Goal: Information Seeking & Learning: Learn about a topic

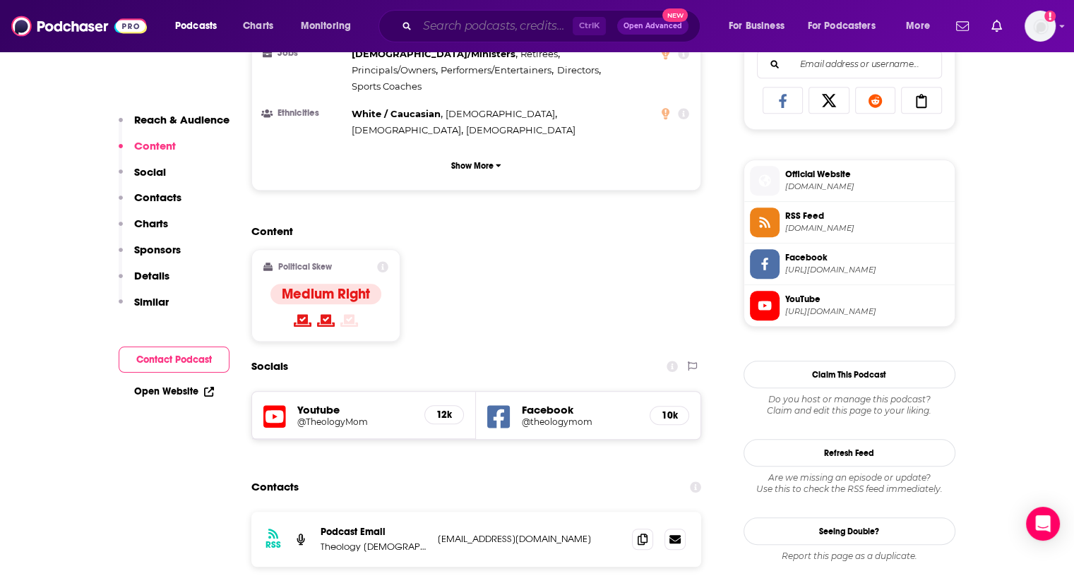
click at [537, 26] on input "Search podcasts, credits, & more..." at bounding box center [494, 26] width 155 height 23
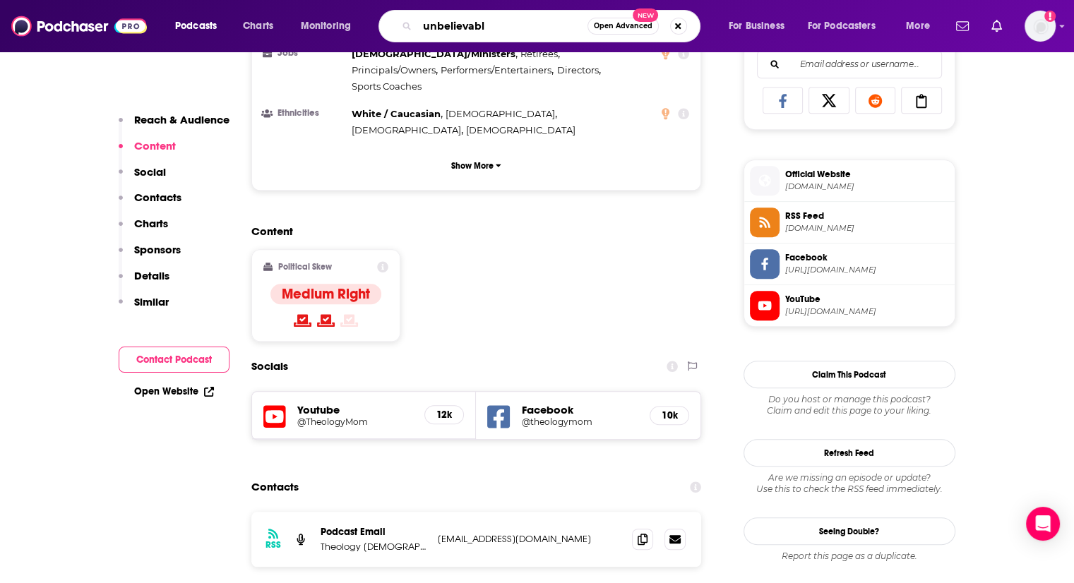
type input "unbelievable"
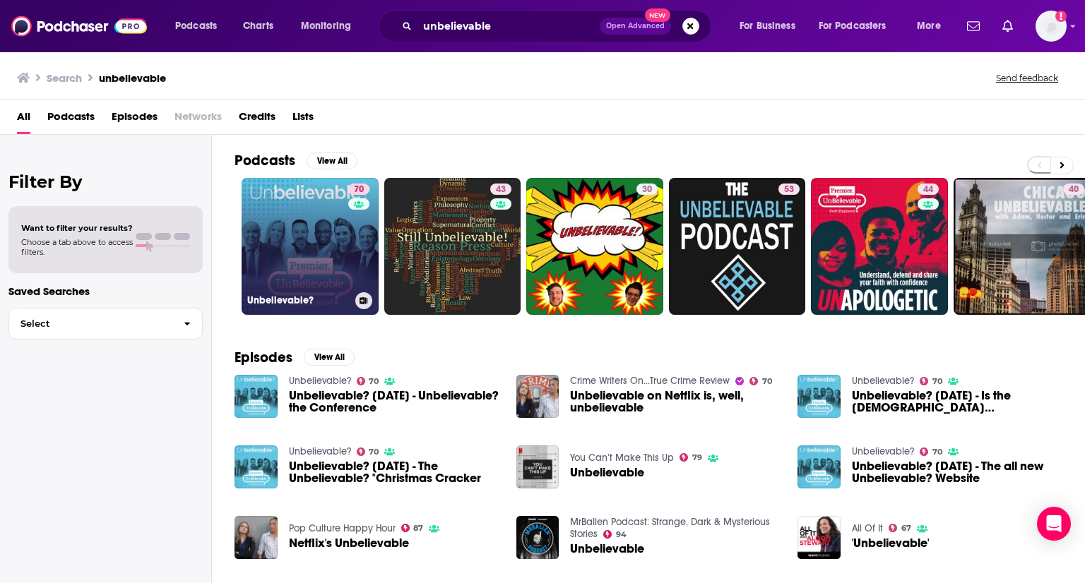
click at [317, 241] on link "70 Unbelievable?" at bounding box center [309, 246] width 137 height 137
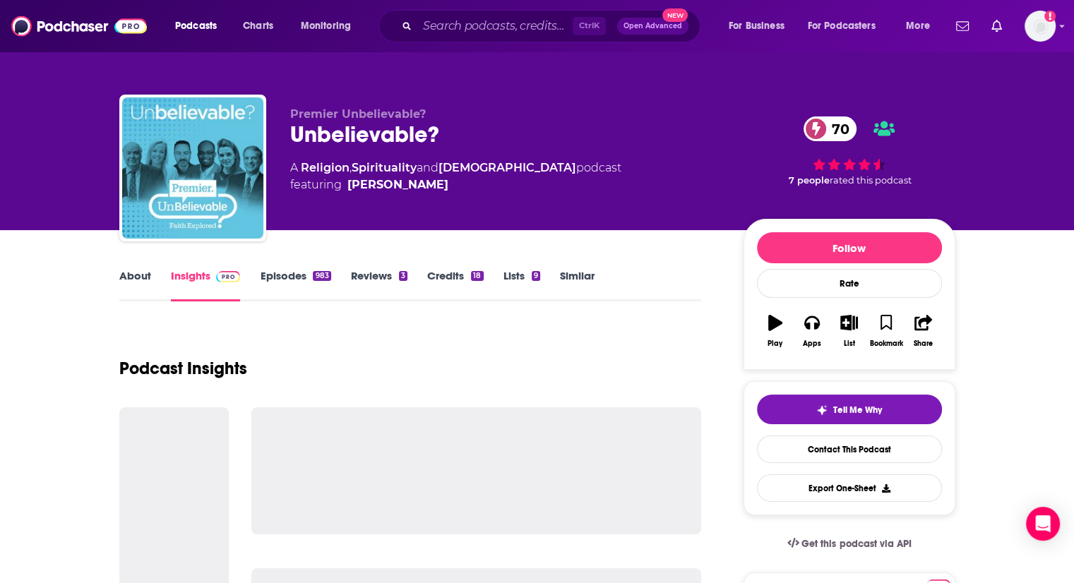
click at [136, 279] on link "About" at bounding box center [135, 285] width 32 height 32
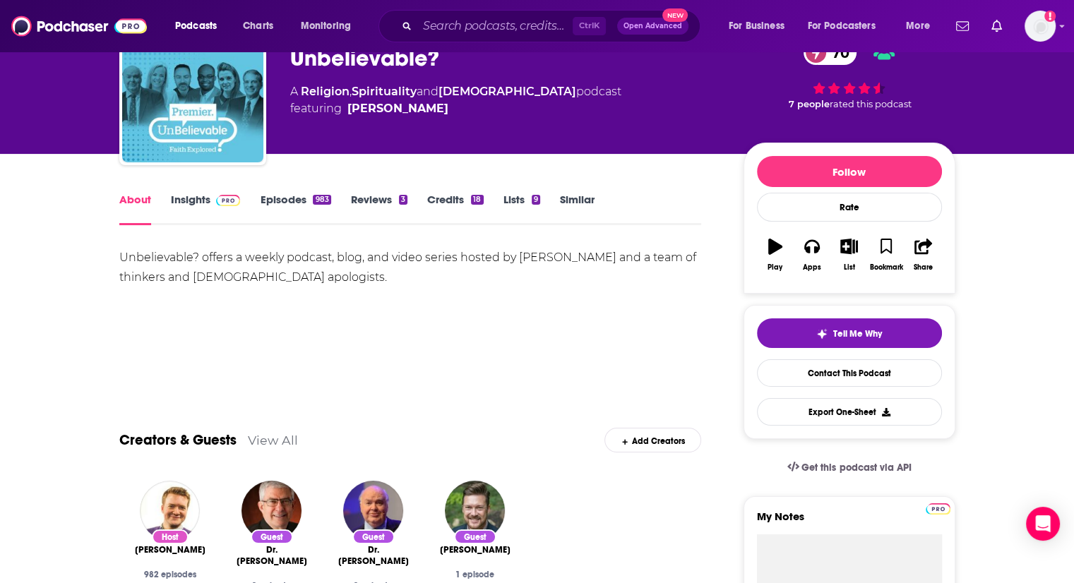
scroll to position [78, 0]
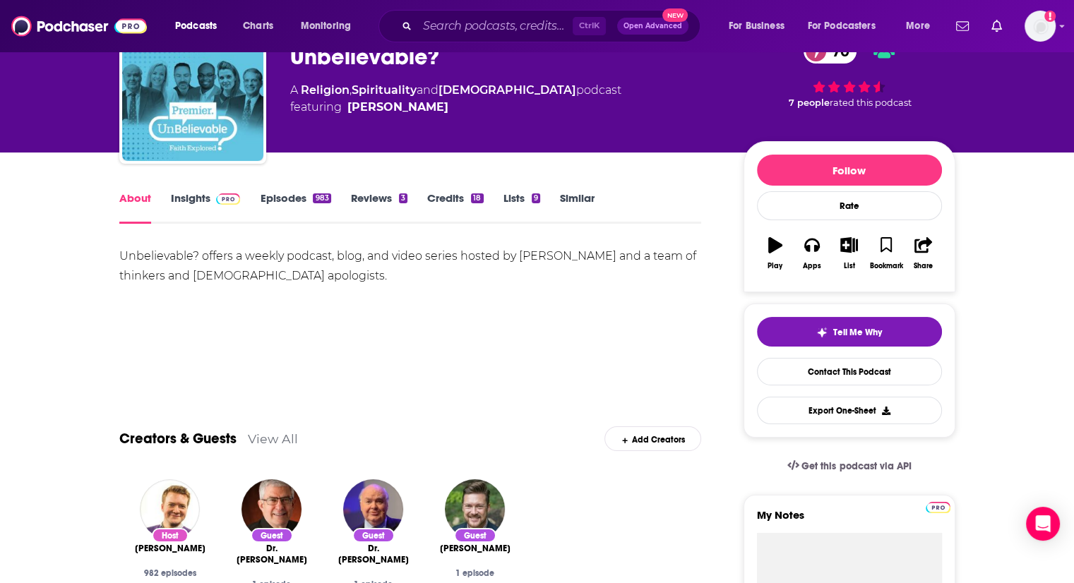
click at [294, 200] on link "Episodes 983" at bounding box center [295, 207] width 71 height 32
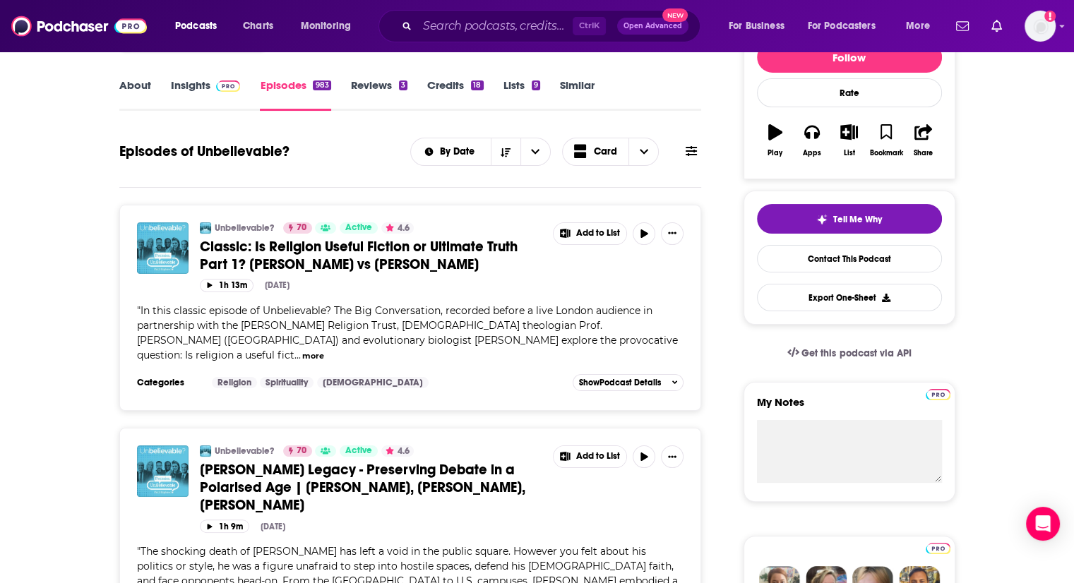
scroll to position [191, 0]
click at [237, 80] on img at bounding box center [228, 85] width 25 height 11
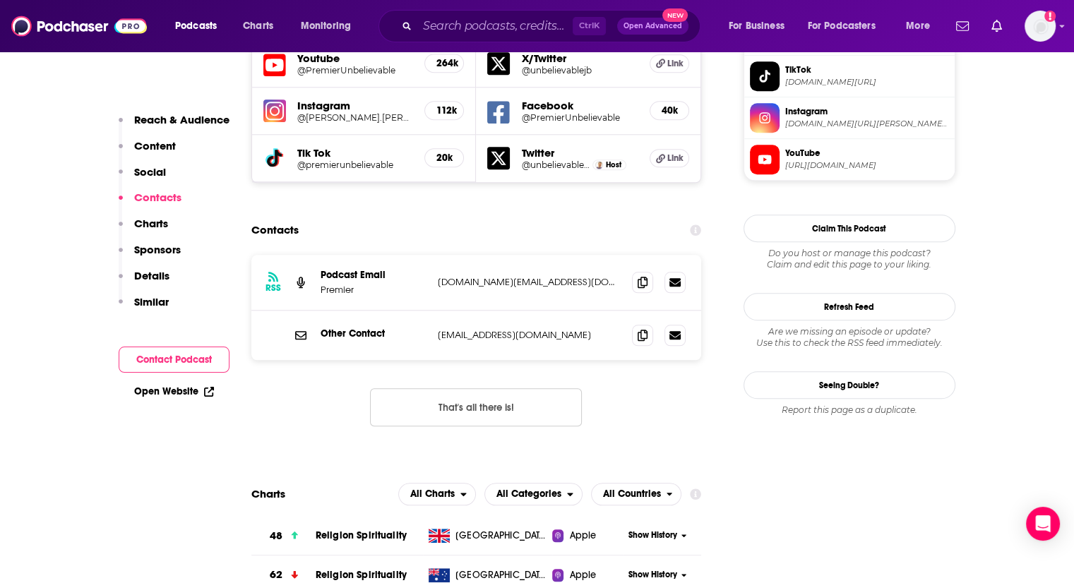
scroll to position [1353, 0]
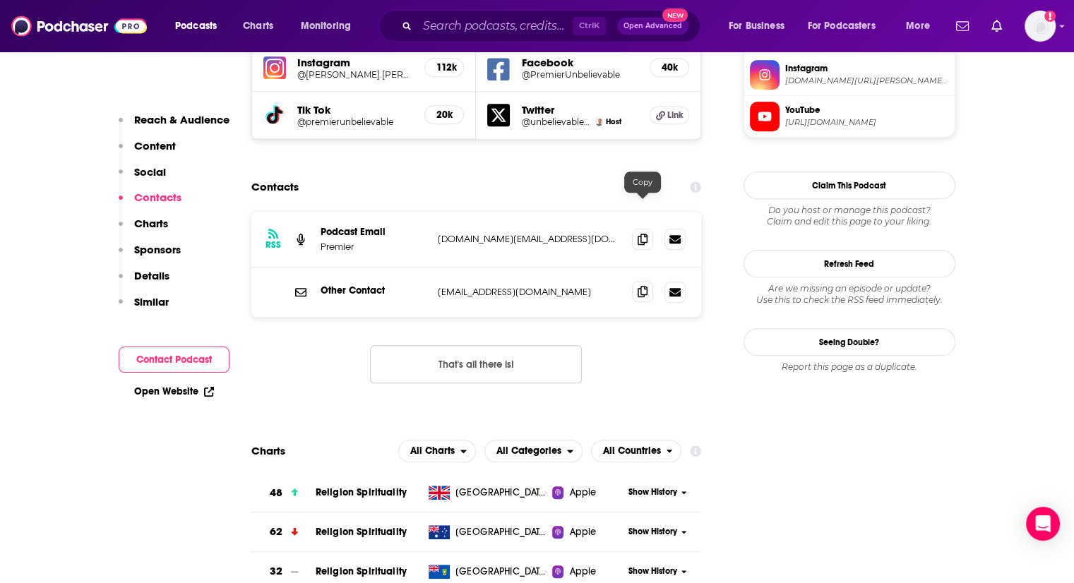
click at [650, 281] on span at bounding box center [642, 291] width 21 height 21
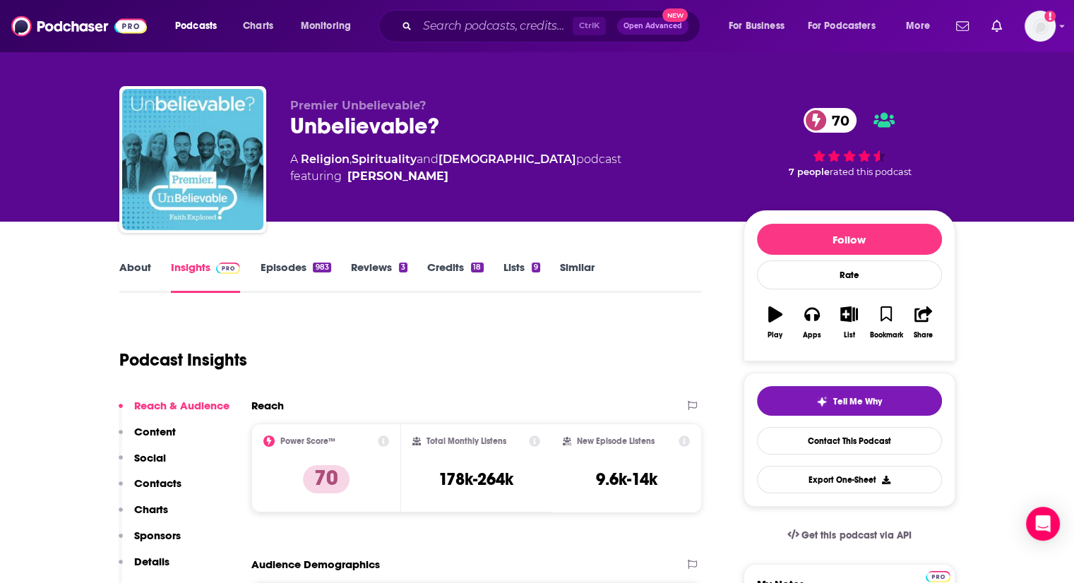
scroll to position [0, 0]
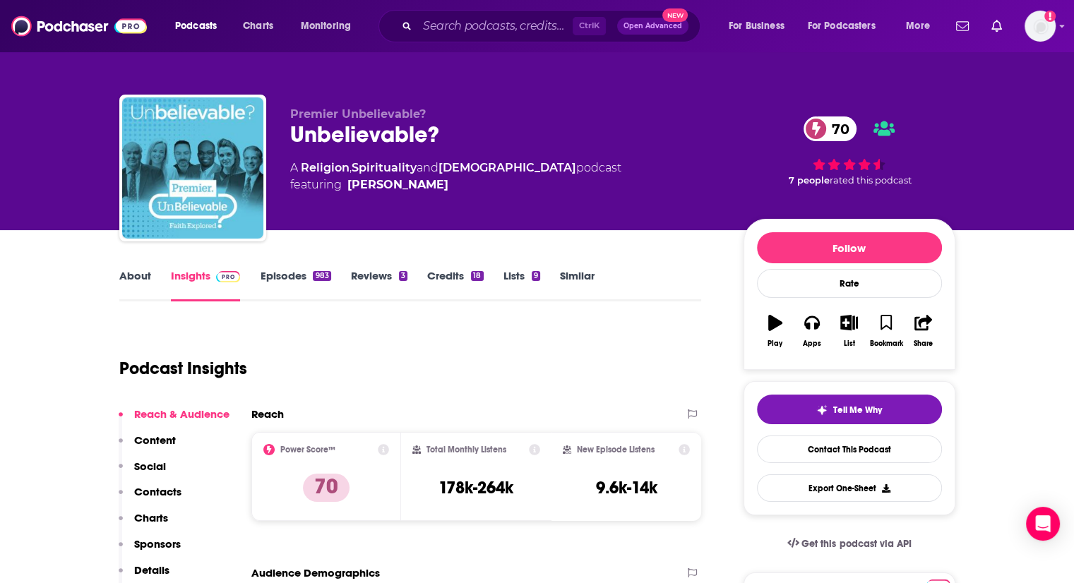
click at [137, 274] on link "About" at bounding box center [135, 285] width 32 height 32
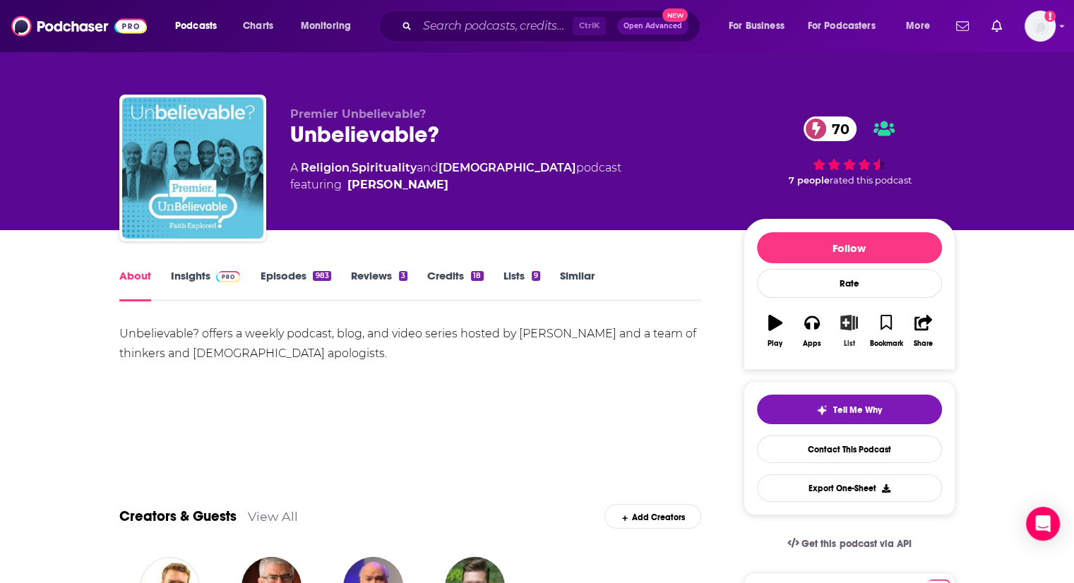
click at [851, 326] on icon "button" at bounding box center [849, 323] width 18 height 16
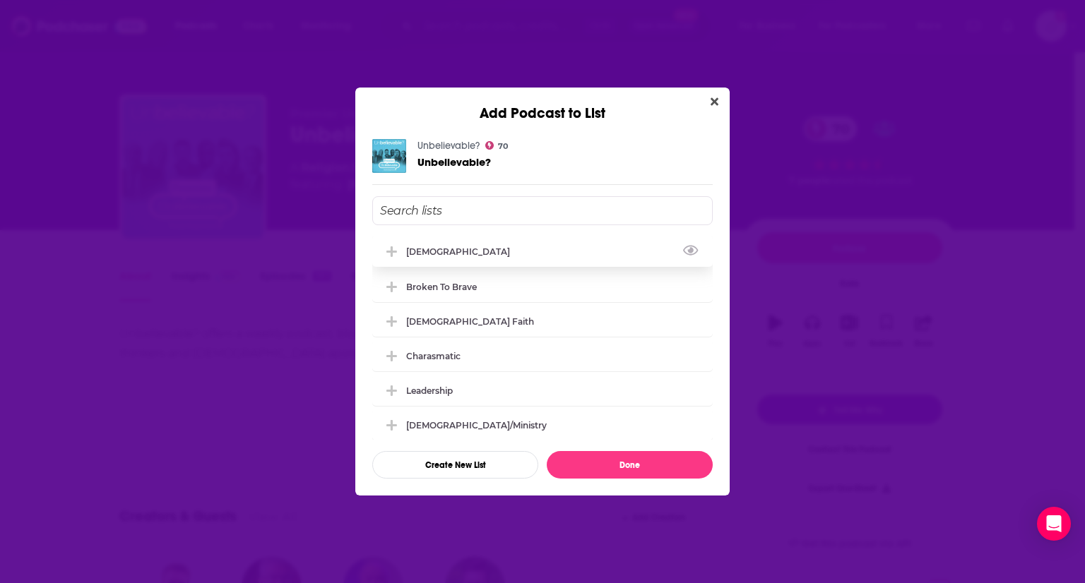
click at [391, 252] on icon "Add Podcast To List" at bounding box center [391, 251] width 11 height 11
click at [669, 464] on button "Done" at bounding box center [630, 465] width 166 height 28
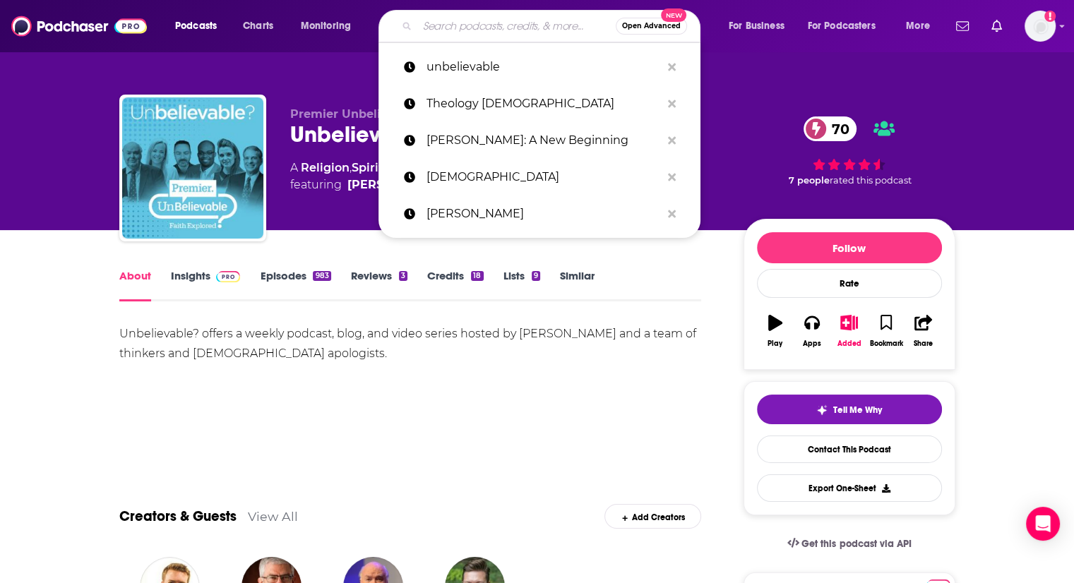
click at [429, 30] on input "Search podcasts, credits, & more..." at bounding box center [516, 26] width 198 height 23
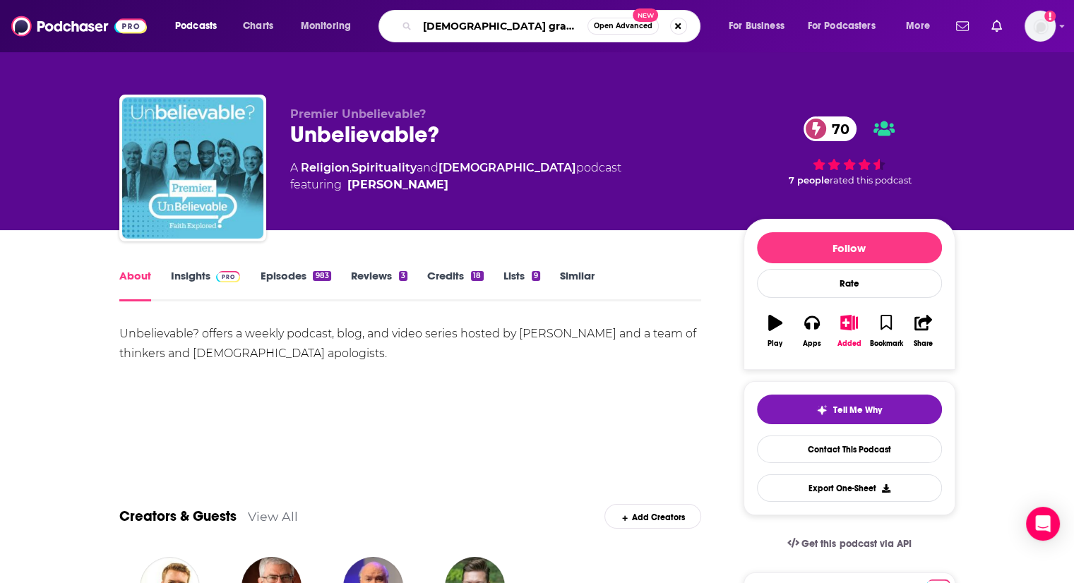
type input "church grammar"
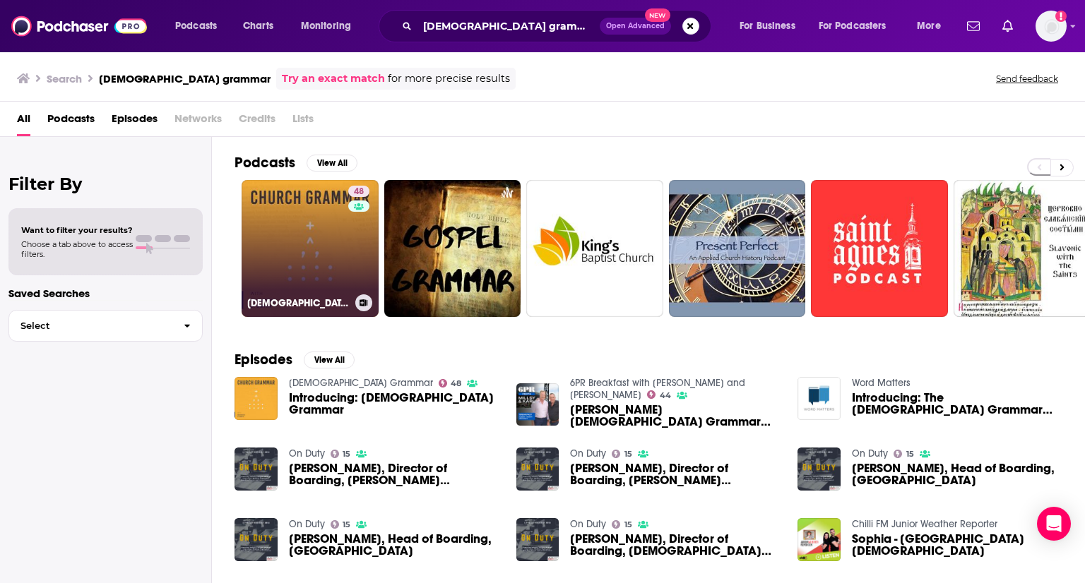
click at [311, 210] on link "48 Church Grammar" at bounding box center [309, 248] width 137 height 137
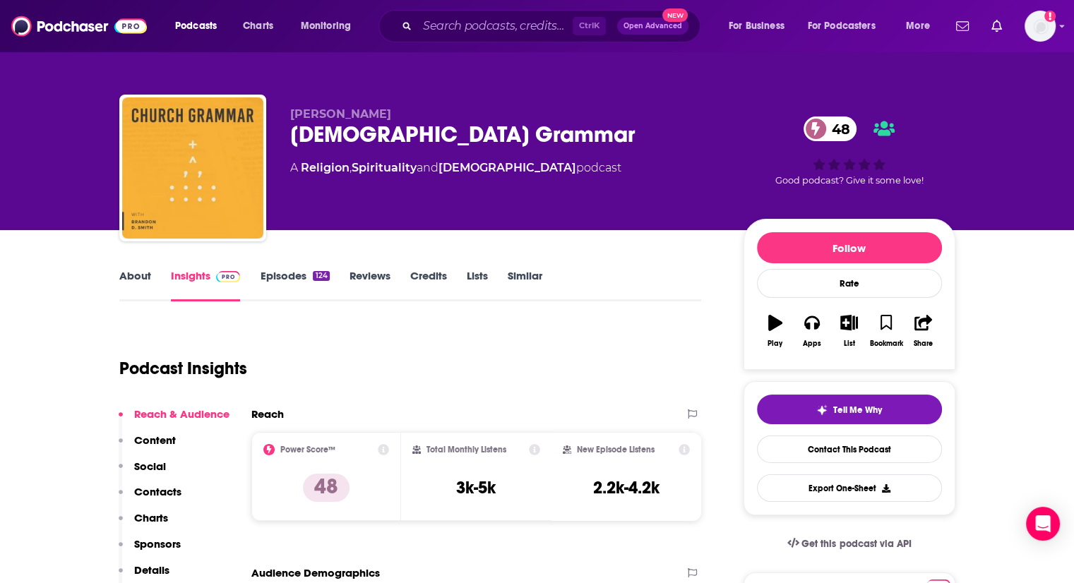
click at [127, 279] on link "About" at bounding box center [135, 285] width 32 height 32
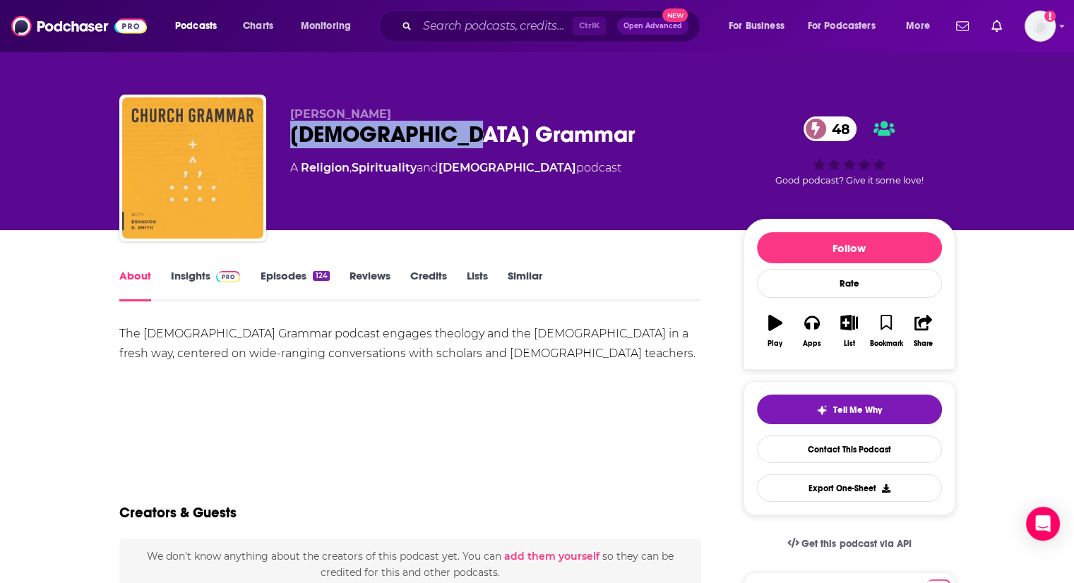
drag, startPoint x: 497, startPoint y: 99, endPoint x: 475, endPoint y: 132, distance: 39.8
click at [475, 132] on div "Brandon D. Smith Church Grammar 48 A Religion , Spirituality and Christianity p…" at bounding box center [537, 171] width 836 height 153
click at [475, 132] on div "Church Grammar 48" at bounding box center [505, 135] width 431 height 28
drag, startPoint x: 475, startPoint y: 132, endPoint x: 290, endPoint y: 132, distance: 185.0
click at [290, 132] on div "Church Grammar 48" at bounding box center [505, 135] width 431 height 28
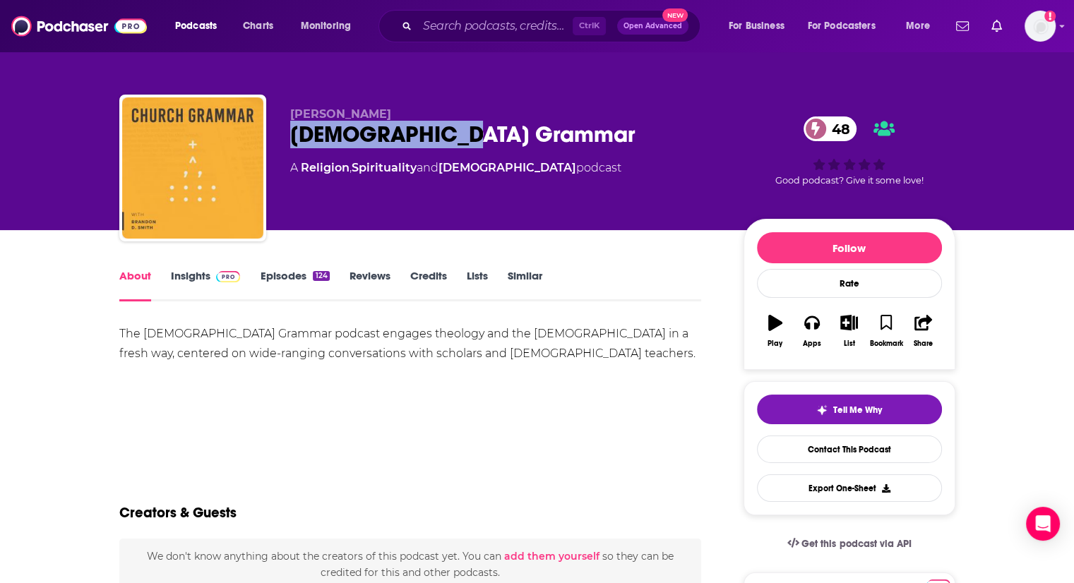
copy h1 "[DEMOGRAPHIC_DATA] Grammar"
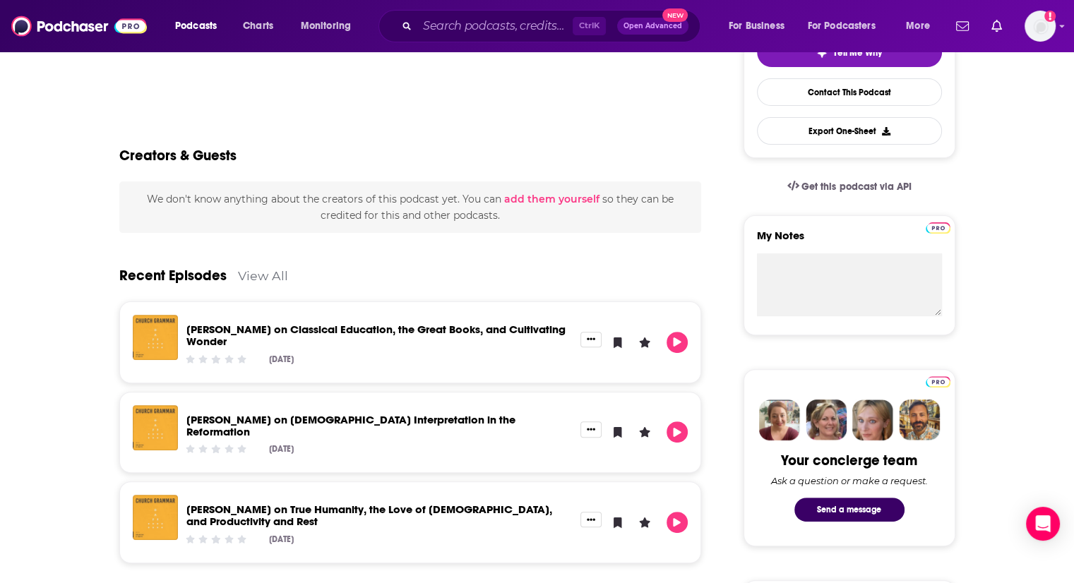
scroll to position [356, 0]
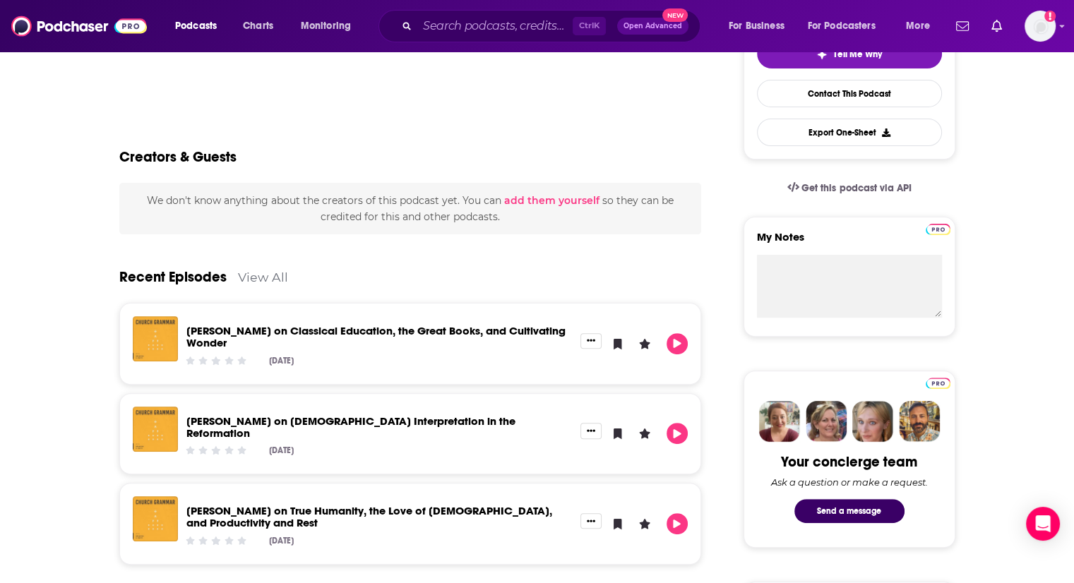
click at [322, 328] on link "Jennifer Frey on Classical Education, the Great Books, and Cultivating Wonder" at bounding box center [375, 336] width 379 height 25
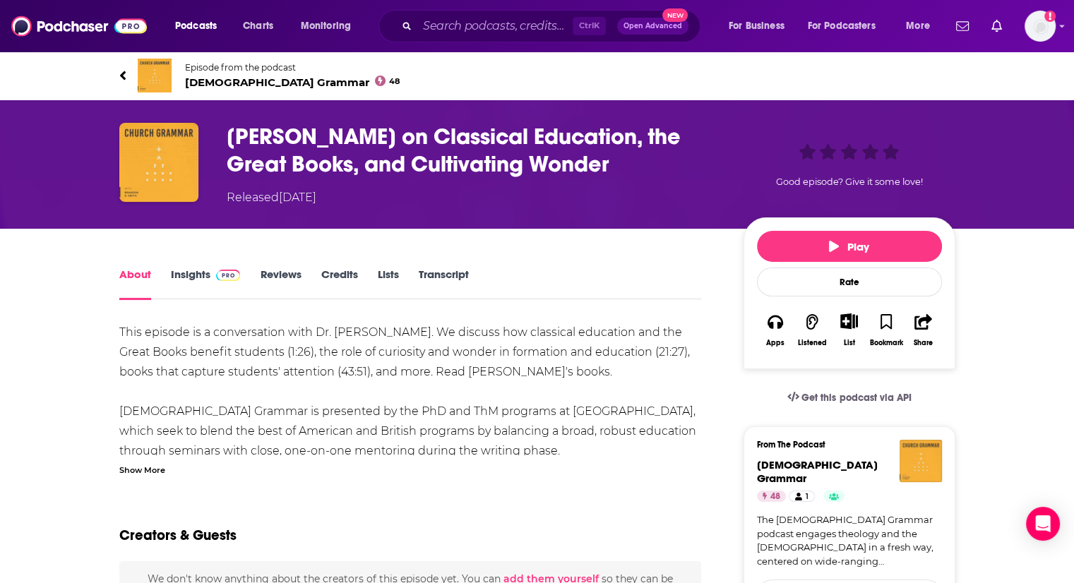
click at [148, 472] on div "Show More" at bounding box center [142, 468] width 46 height 13
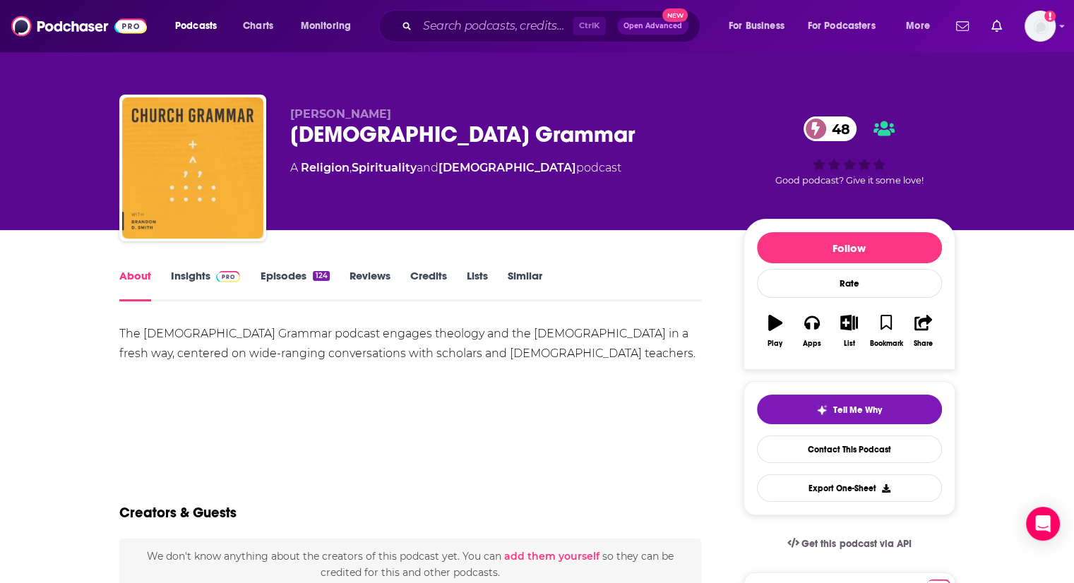
click at [270, 277] on link "Episodes 124" at bounding box center [294, 285] width 69 height 32
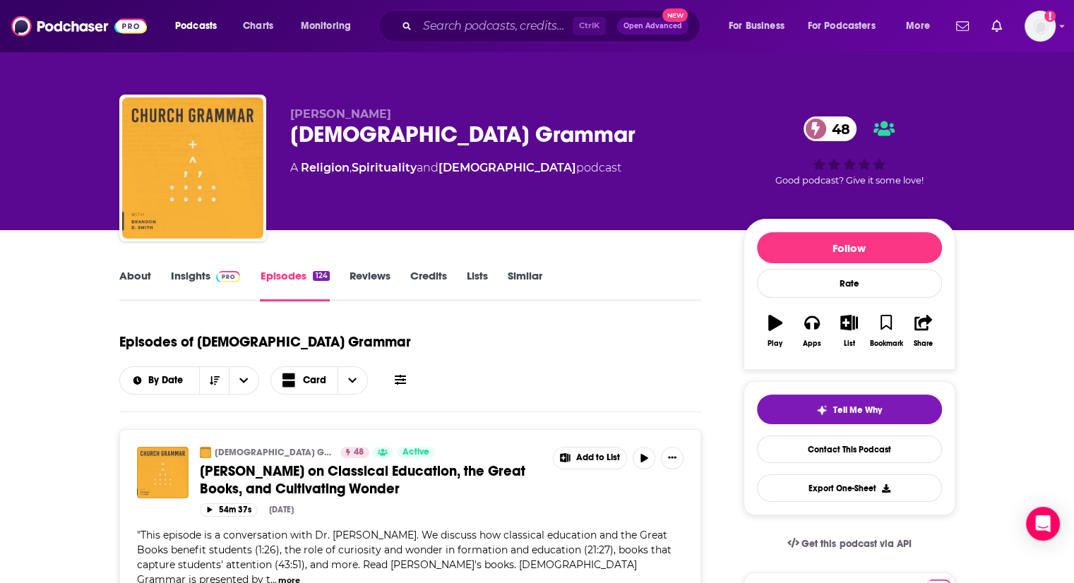
click at [149, 275] on link "About" at bounding box center [135, 285] width 32 height 32
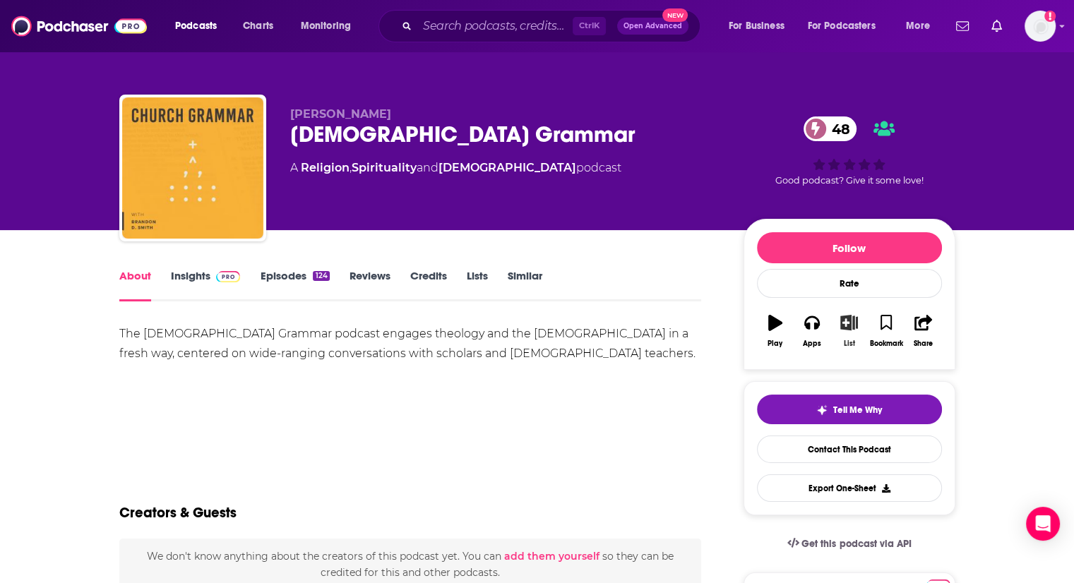
click at [846, 328] on icon "button" at bounding box center [849, 323] width 18 height 16
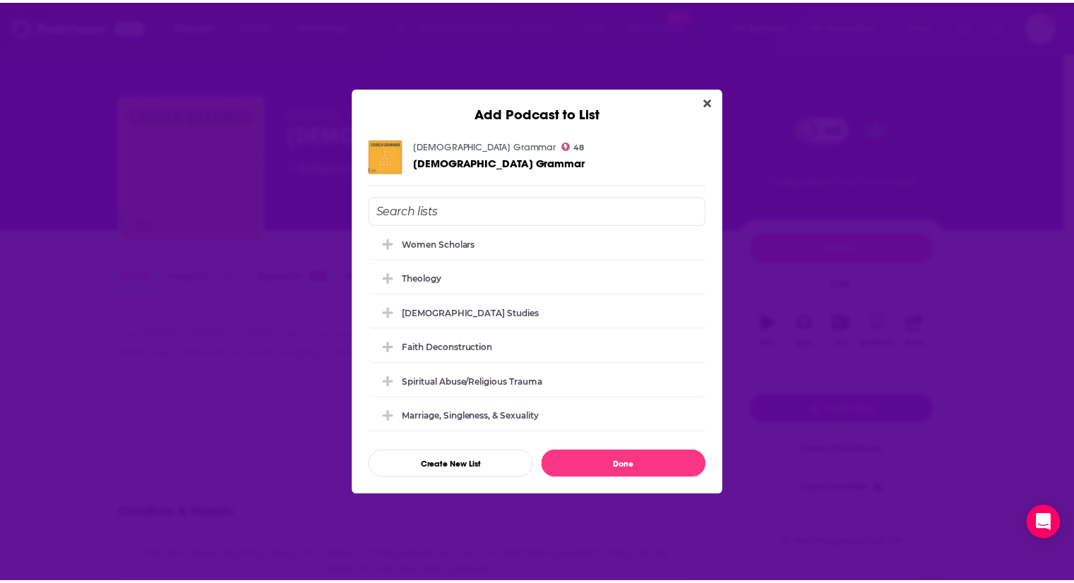
scroll to position [251, 0]
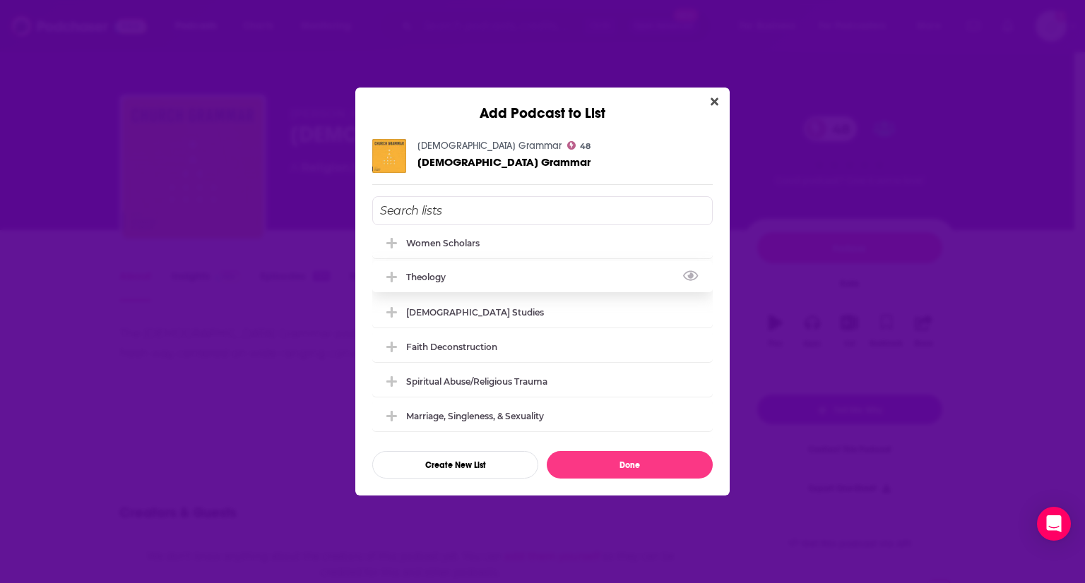
click at [392, 278] on icon "Add Podcast To List" at bounding box center [391, 277] width 11 height 11
click at [395, 314] on icon "Add Podcast To List" at bounding box center [391, 312] width 11 height 13
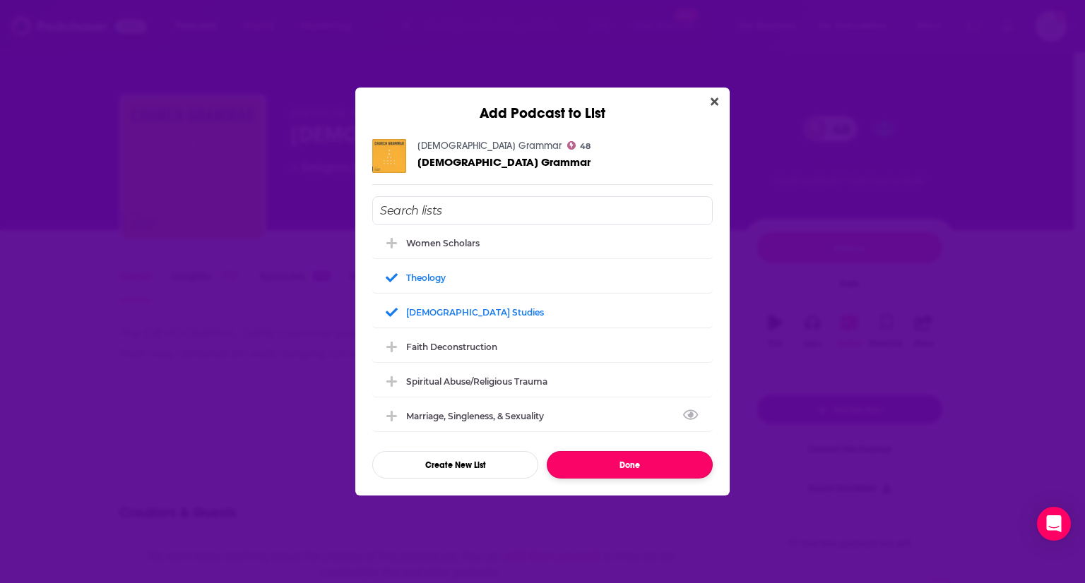
click at [672, 469] on button "Done" at bounding box center [630, 465] width 166 height 28
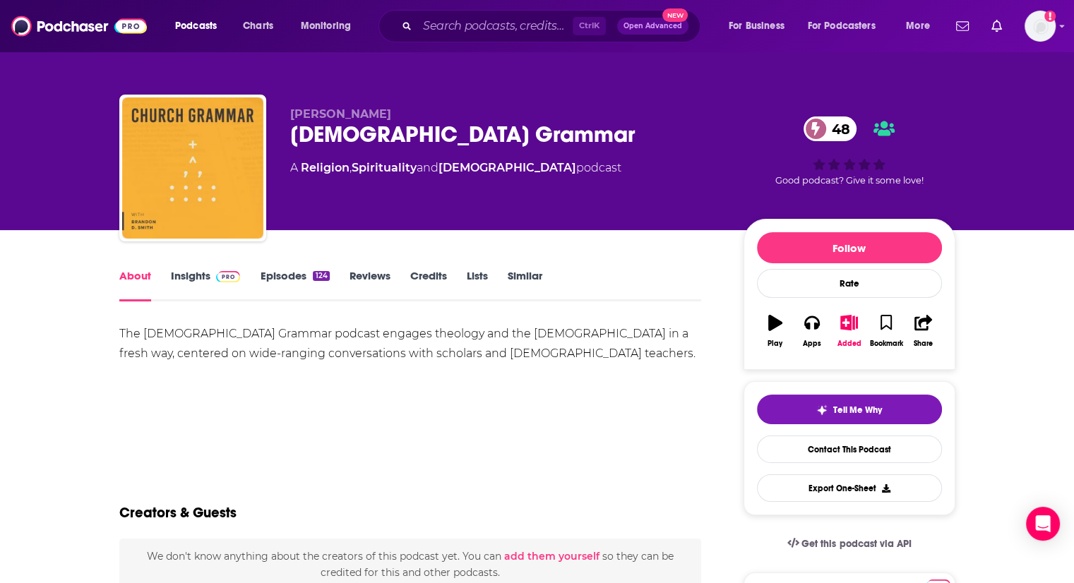
click at [191, 280] on link "Insights" at bounding box center [206, 285] width 70 height 32
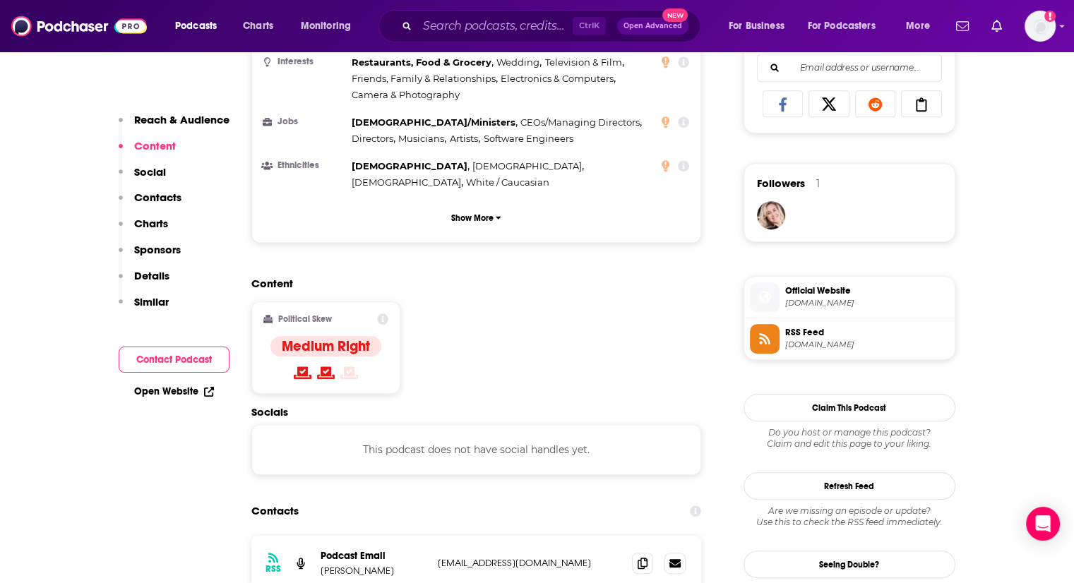
scroll to position [924, 0]
click at [644, 556] on icon at bounding box center [643, 561] width 10 height 11
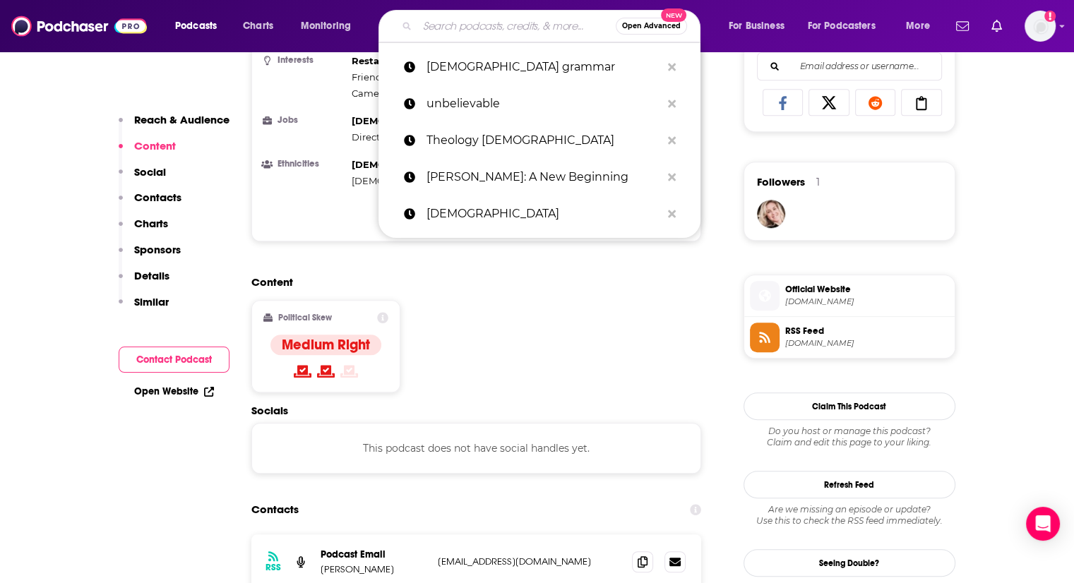
click at [454, 37] on input "Search podcasts, credits, & more..." at bounding box center [516, 26] width 198 height 23
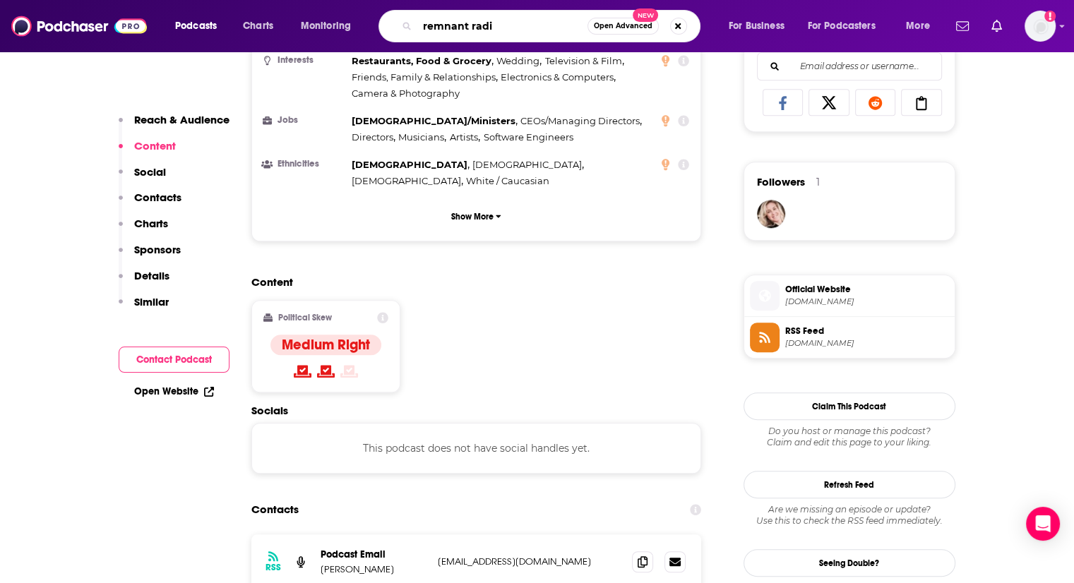
type input "remnant radio"
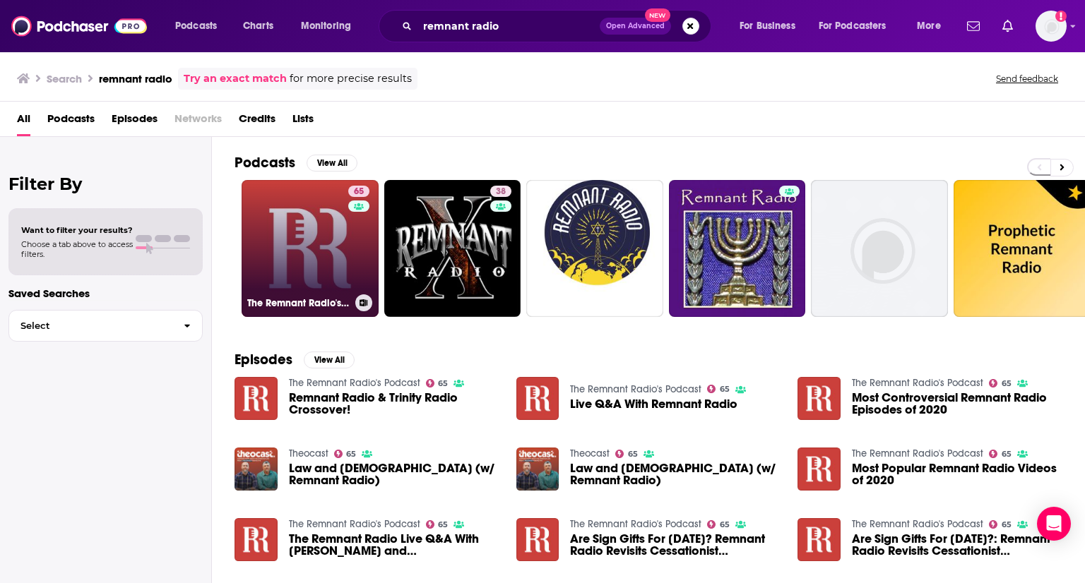
click at [318, 246] on link "65 The Remnant Radio's Podcast" at bounding box center [309, 248] width 137 height 137
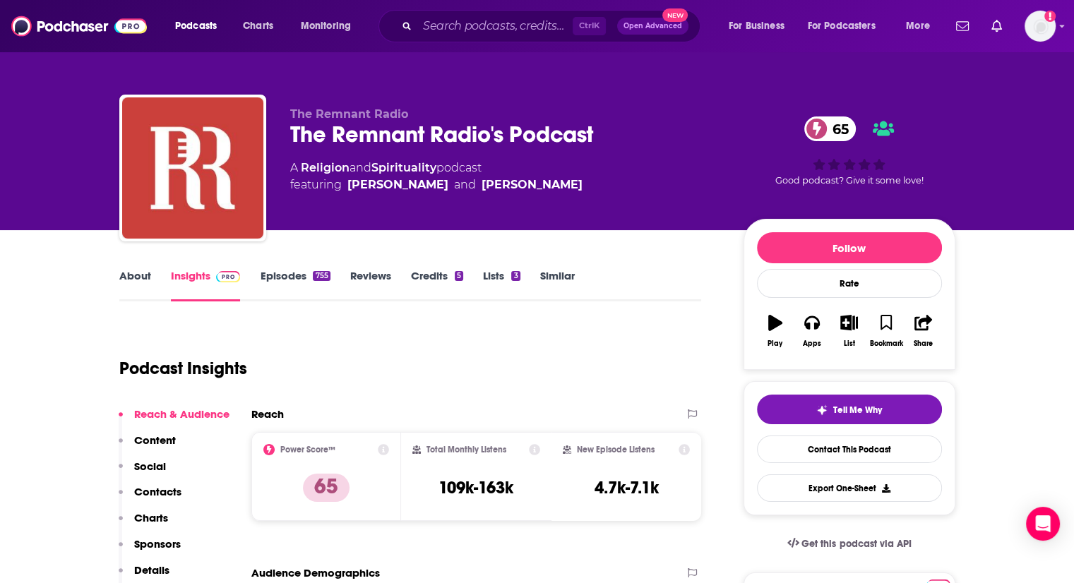
click at [135, 275] on link "About" at bounding box center [135, 285] width 32 height 32
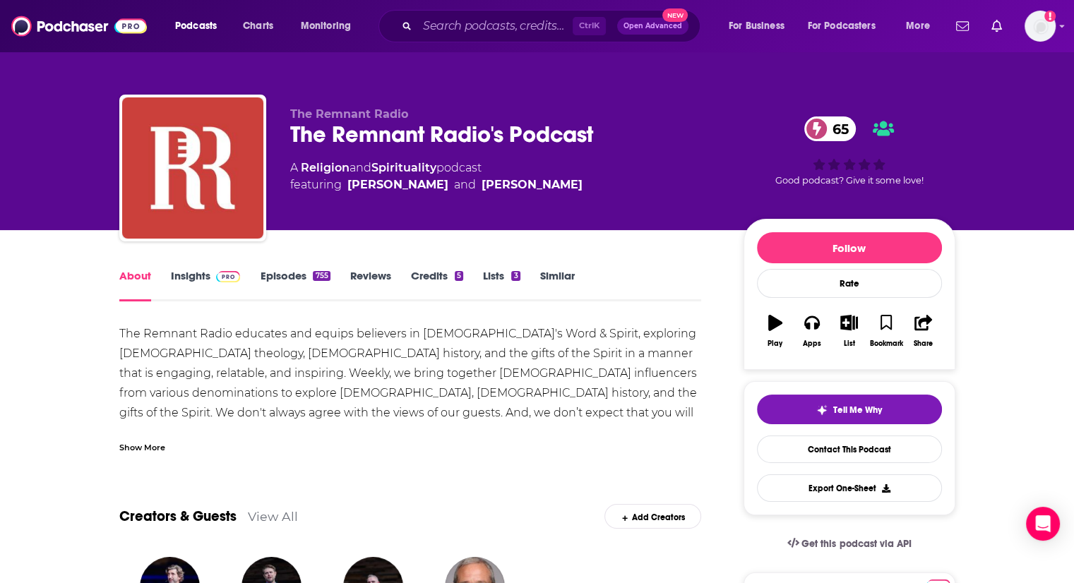
click at [144, 448] on div "Show More" at bounding box center [142, 446] width 46 height 13
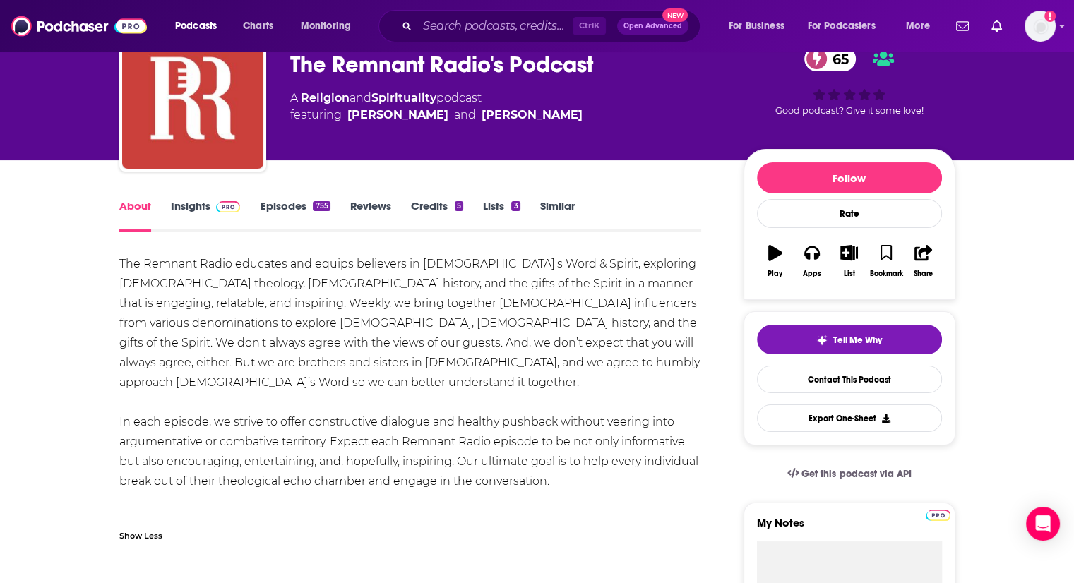
scroll to position [71, 0]
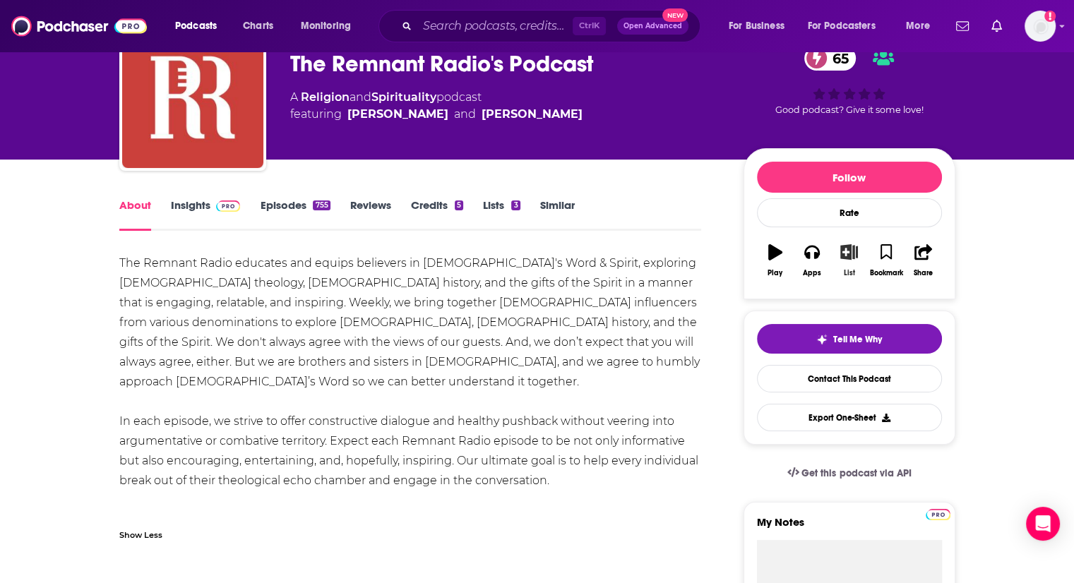
click at [850, 256] on icon "button" at bounding box center [849, 252] width 18 height 16
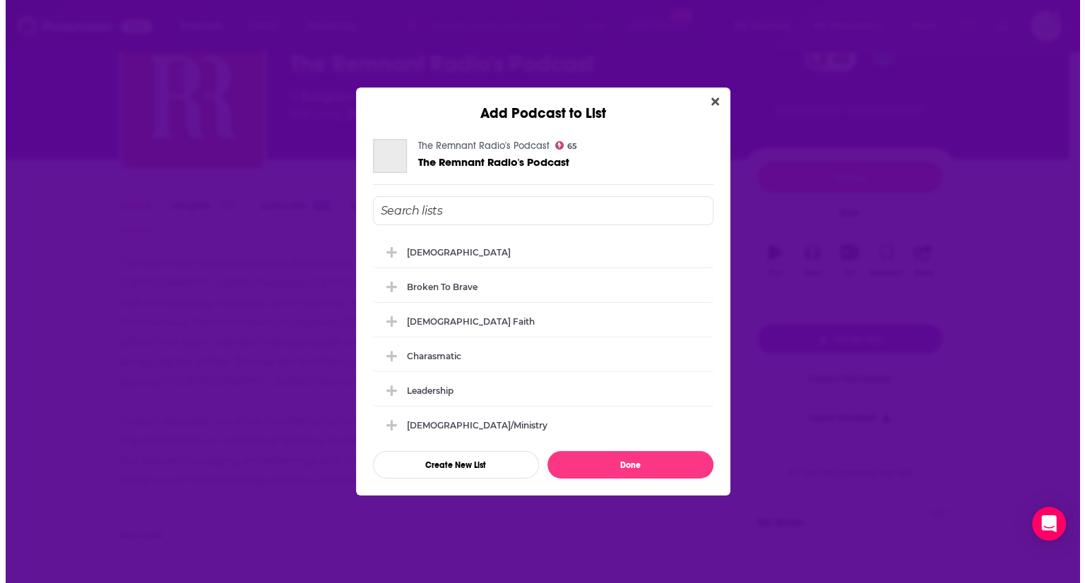
scroll to position [0, 0]
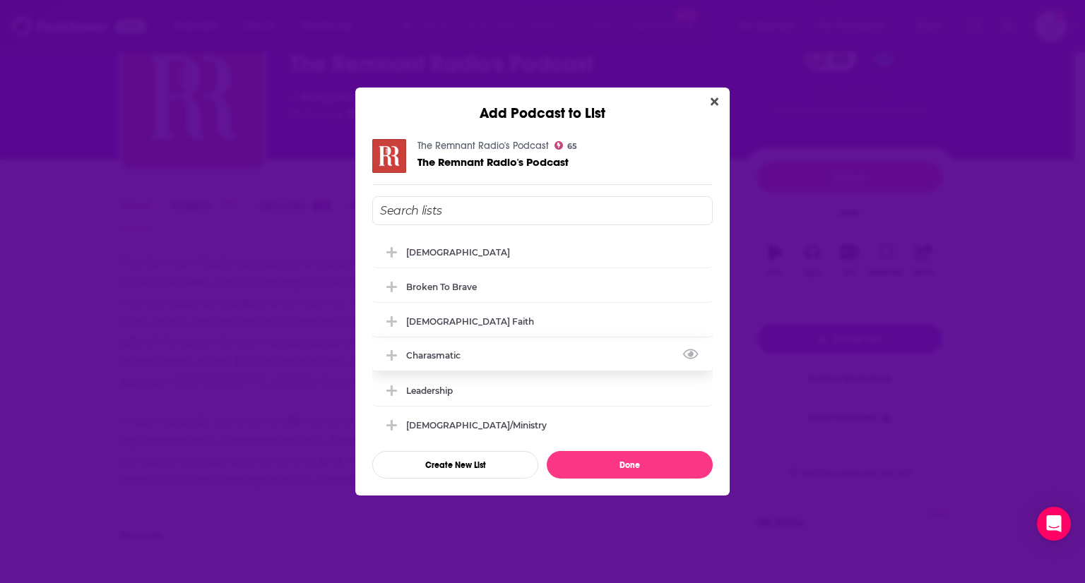
click at [393, 354] on icon "Add Podcast To List" at bounding box center [391, 355] width 11 height 11
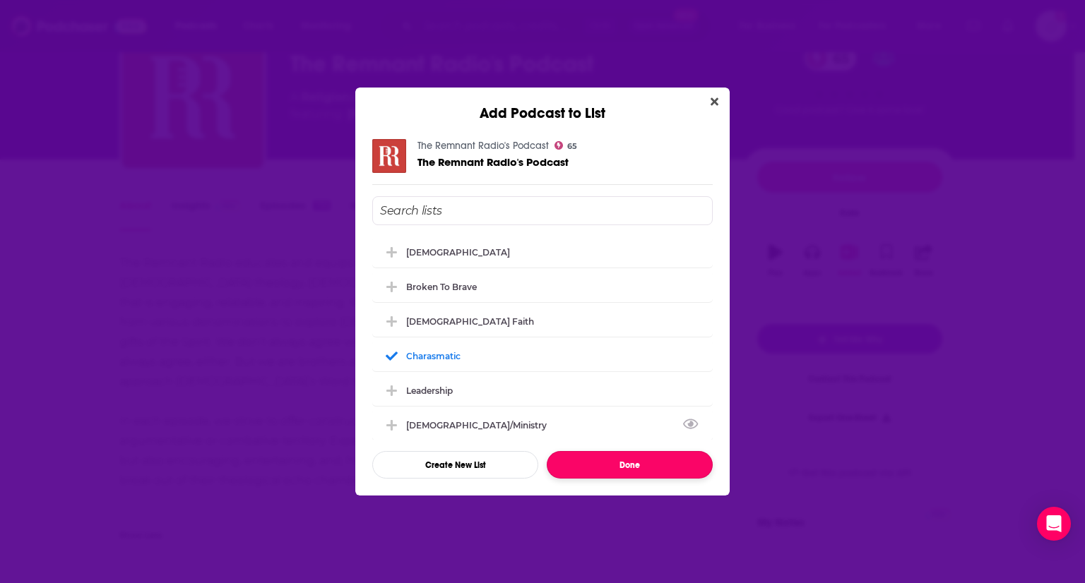
click at [648, 455] on button "Done" at bounding box center [630, 465] width 166 height 28
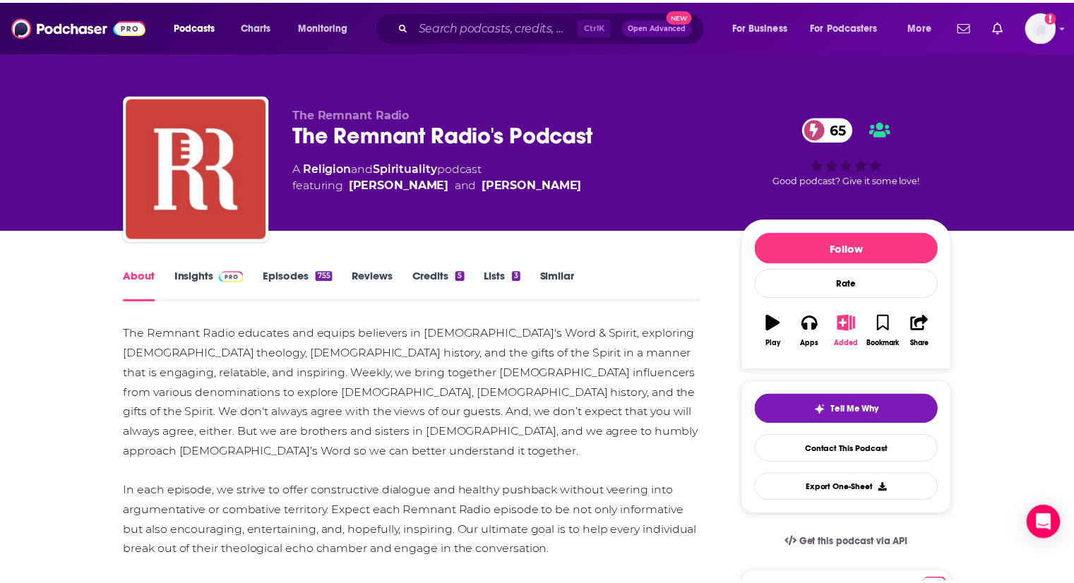
scroll to position [71, 0]
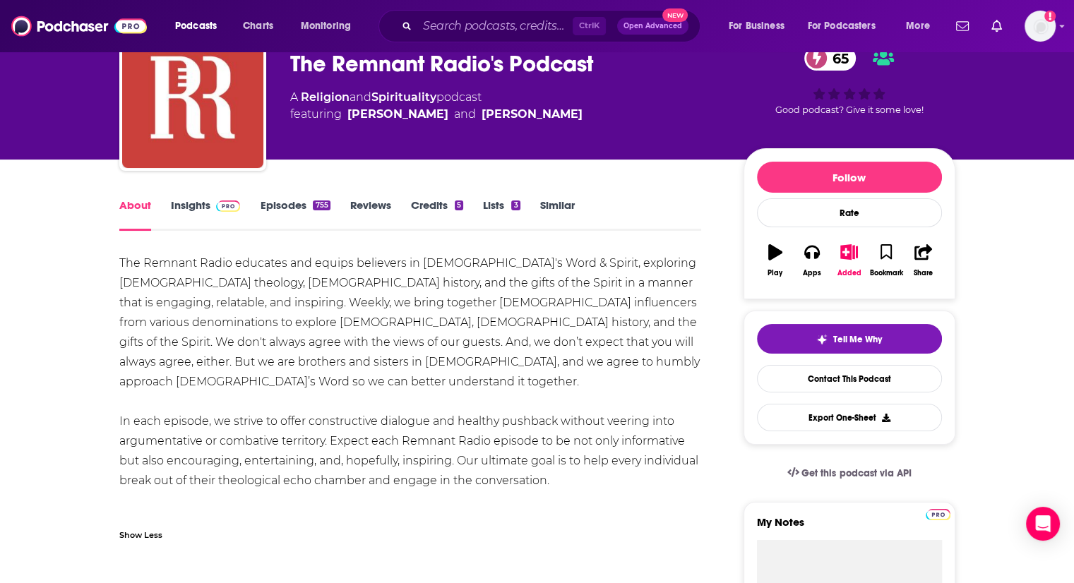
click at [208, 201] on link "Insights" at bounding box center [206, 214] width 70 height 32
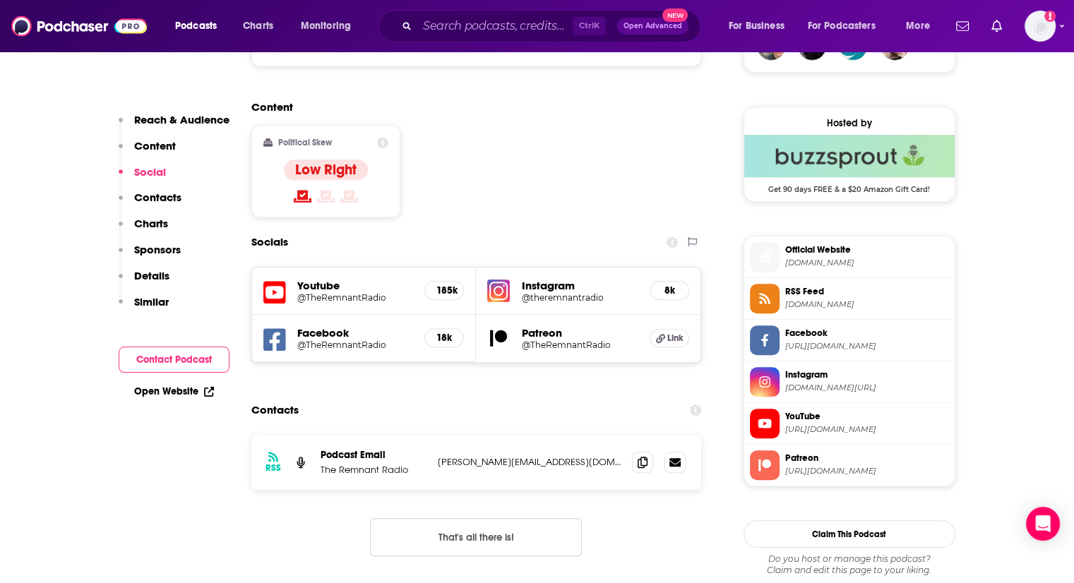
scroll to position [1099, 0]
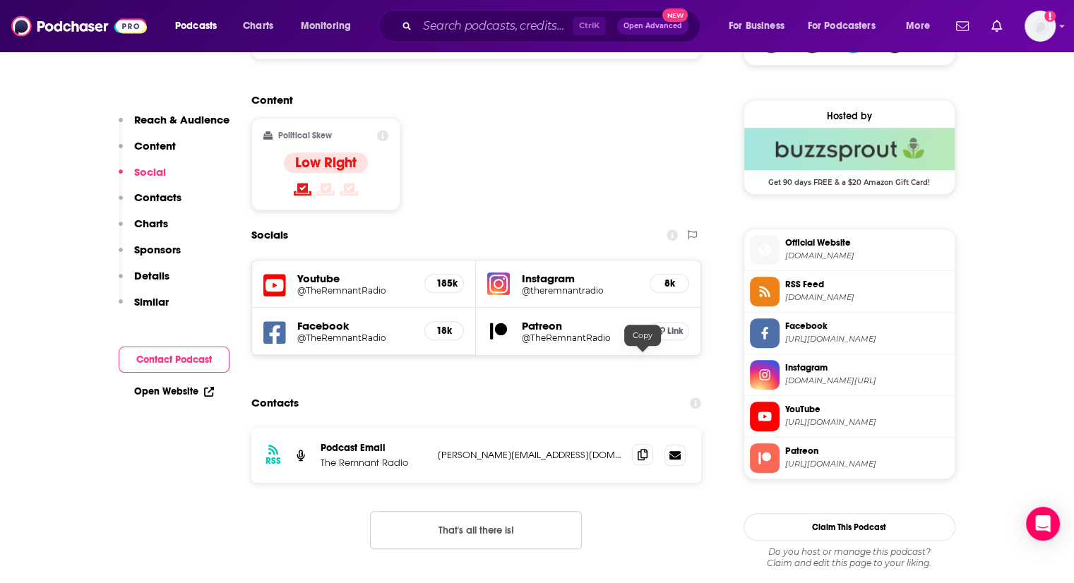
click at [642, 449] on icon at bounding box center [643, 454] width 10 height 11
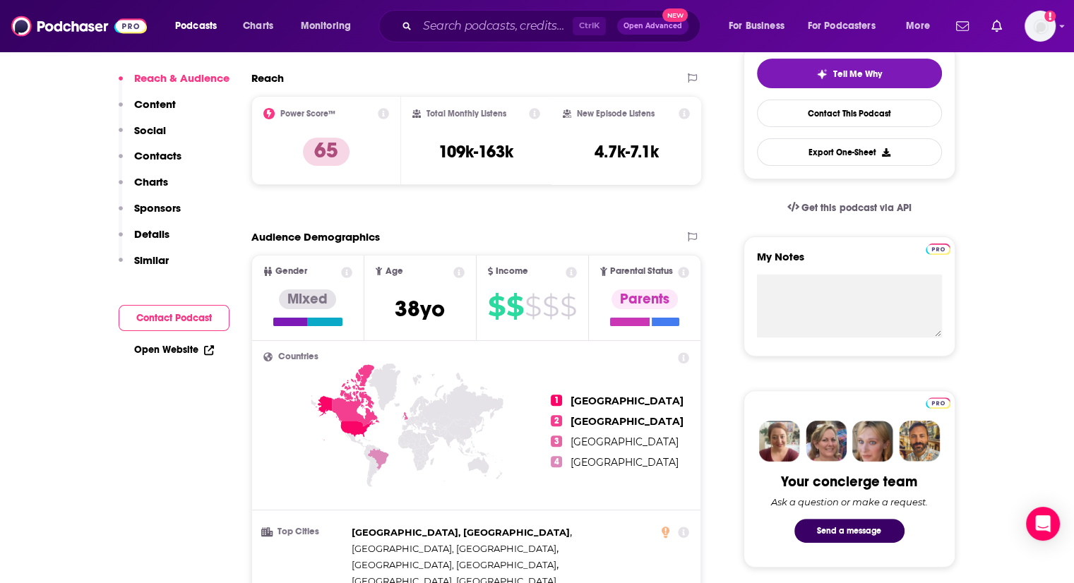
scroll to position [0, 0]
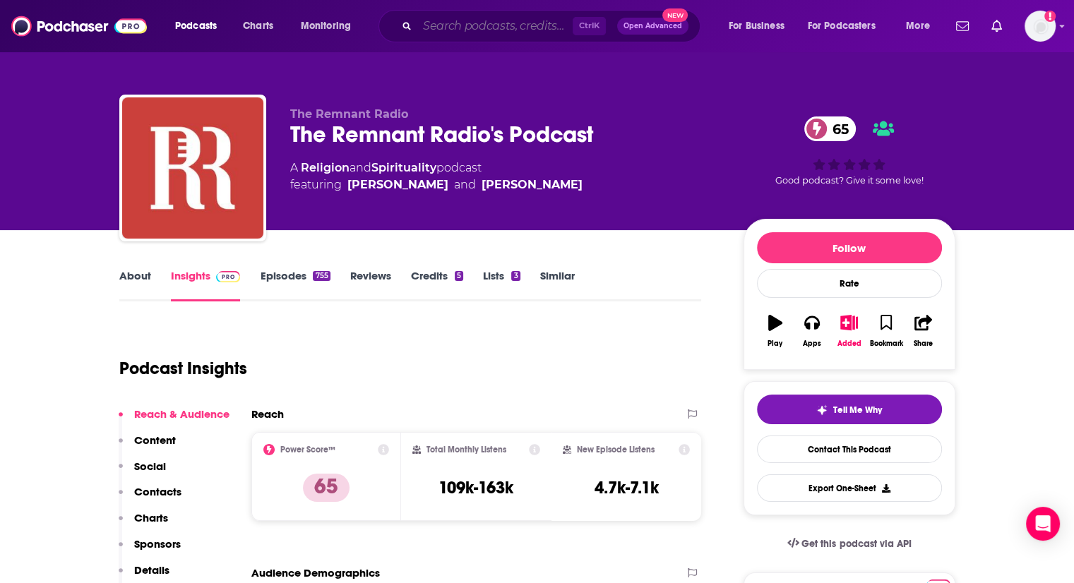
click at [559, 33] on input "Search podcasts, credits, & more..." at bounding box center [494, 26] width 155 height 23
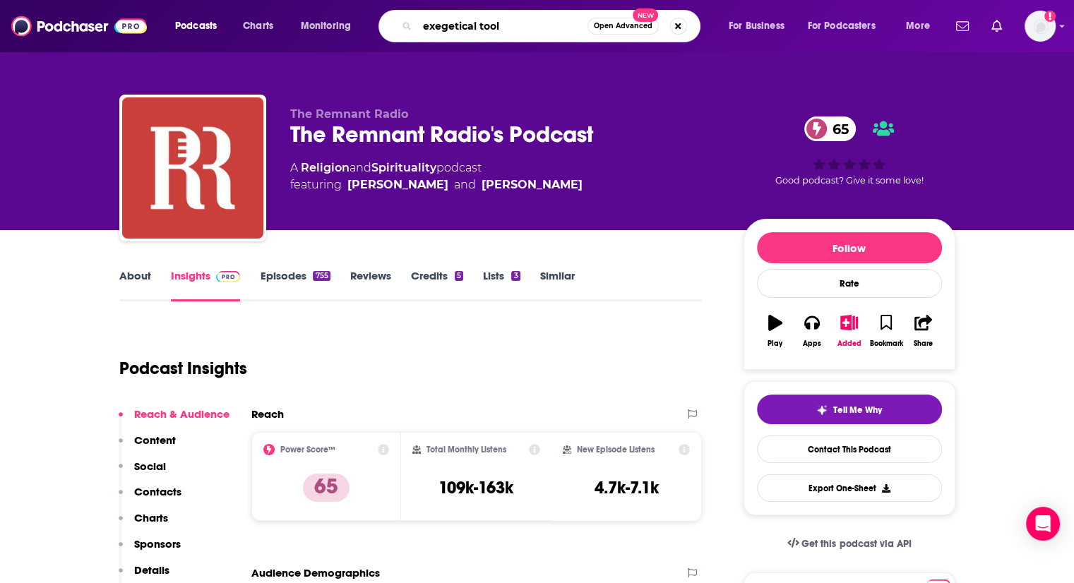
type input "exegetical tools"
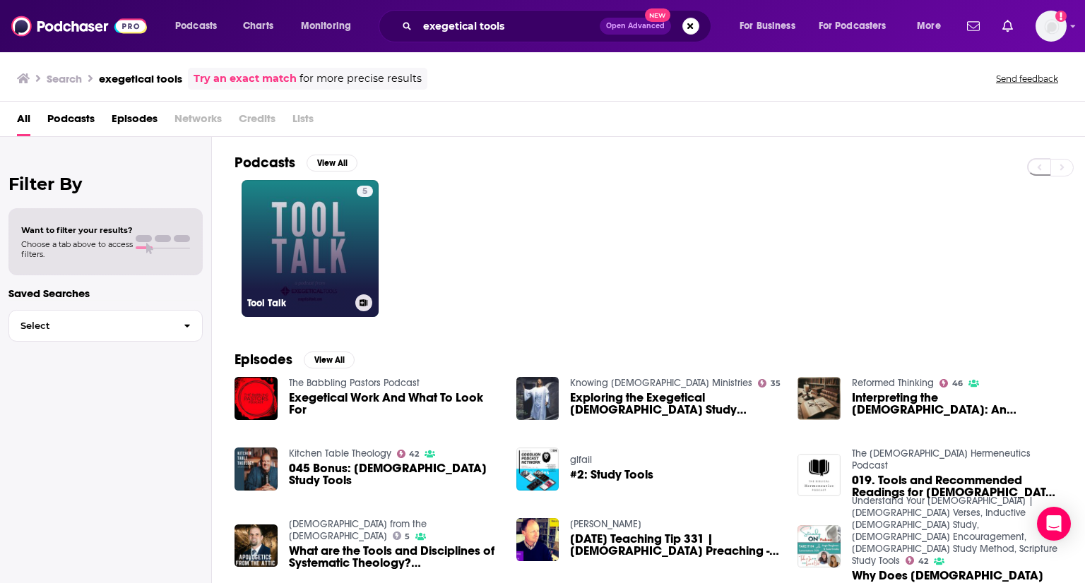
click at [308, 241] on link "5 Tool Talk" at bounding box center [309, 248] width 137 height 137
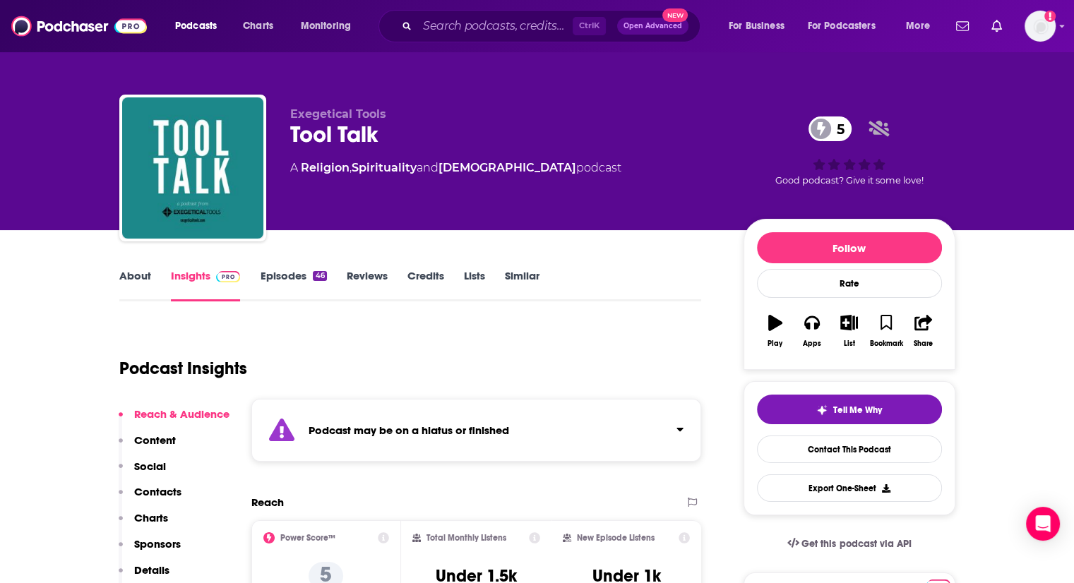
scroll to position [25, 0]
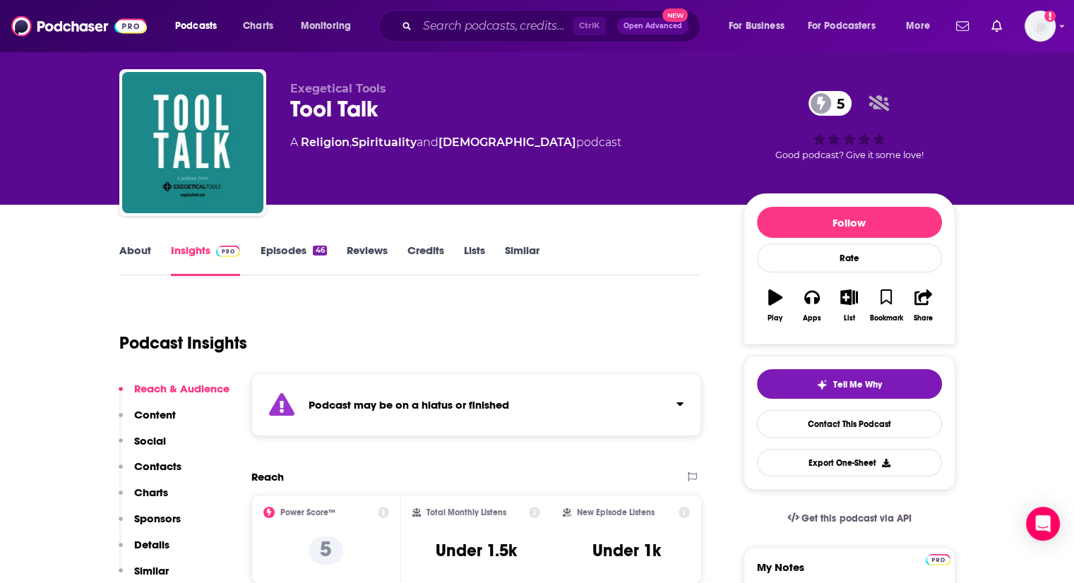
click at [144, 252] on link "About" at bounding box center [135, 260] width 32 height 32
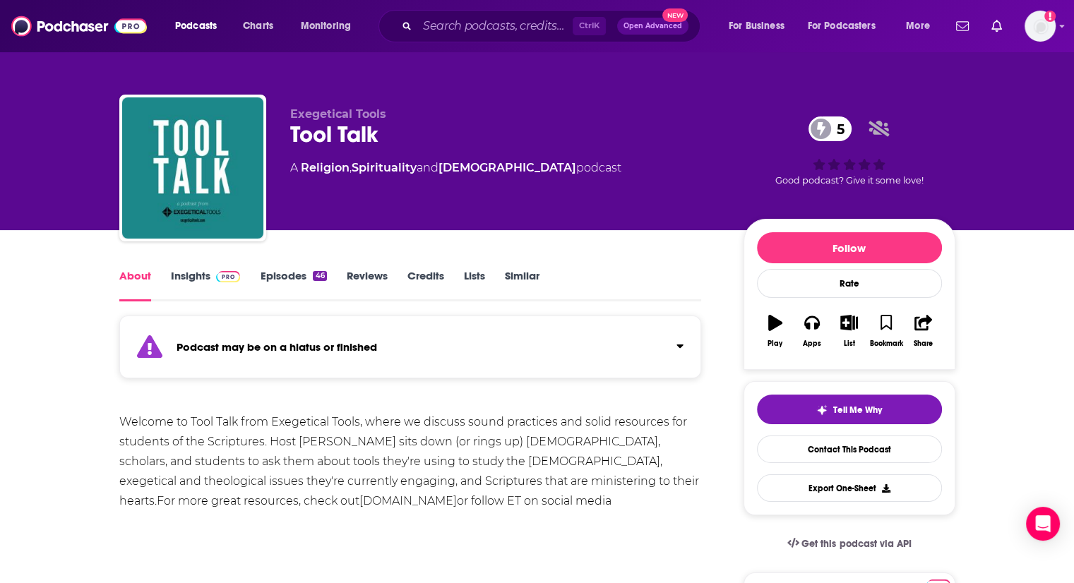
click at [316, 282] on link "Episodes 46" at bounding box center [293, 285] width 66 height 32
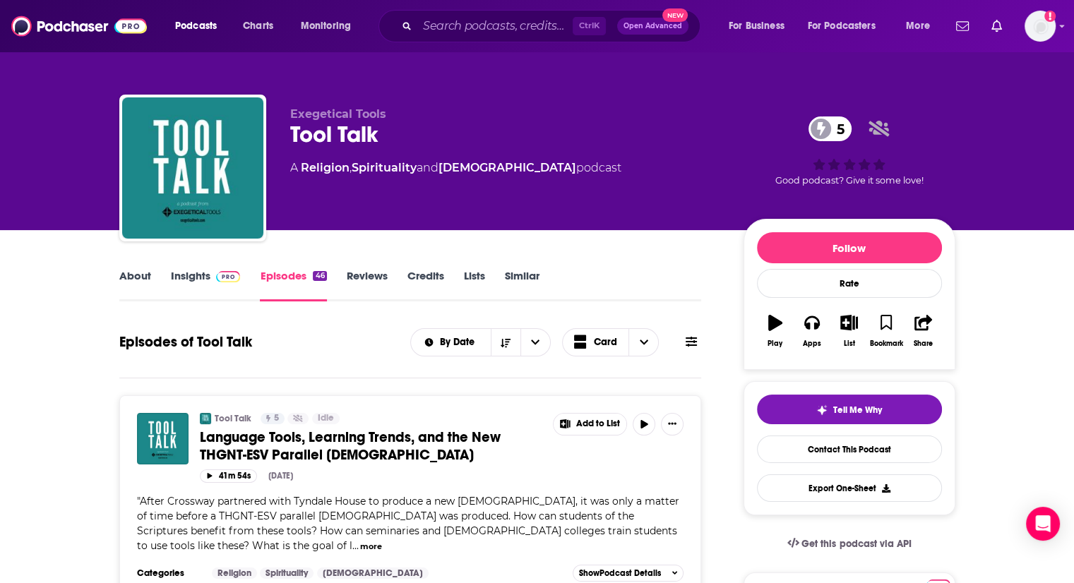
click at [130, 277] on link "About" at bounding box center [135, 285] width 32 height 32
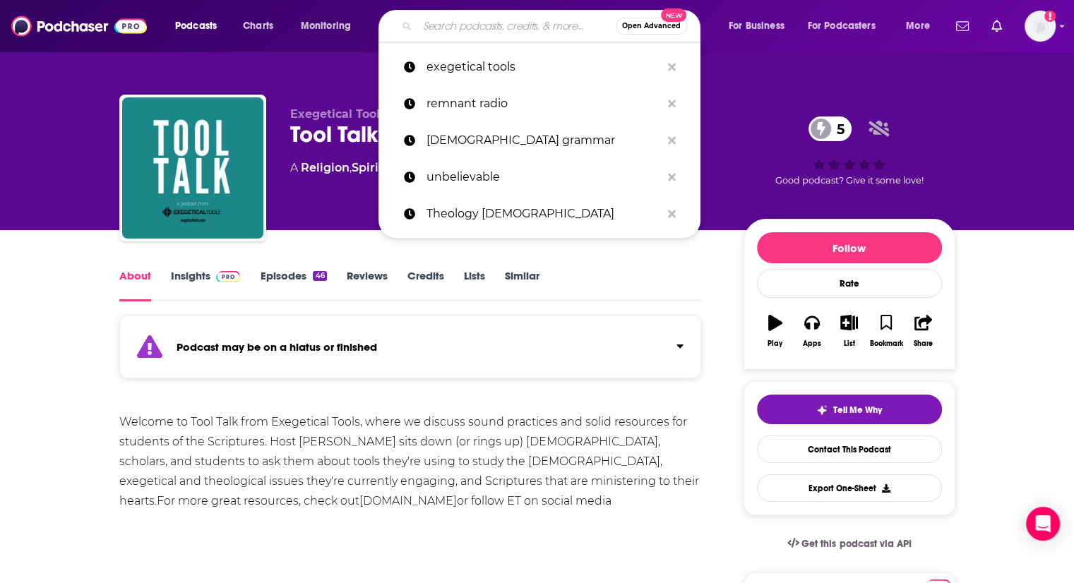
click at [501, 29] on input "Search podcasts, credits, & more..." at bounding box center [516, 26] width 198 height 23
paste input "Knowing Faith"
type input "Knowing Faith"
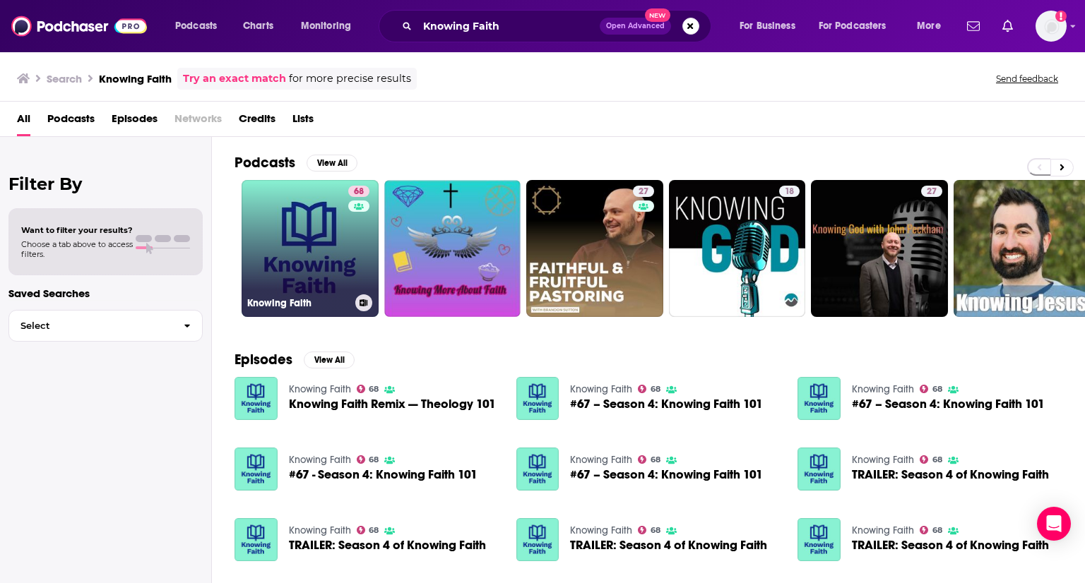
click at [318, 224] on link "68 Knowing Faith" at bounding box center [309, 248] width 137 height 137
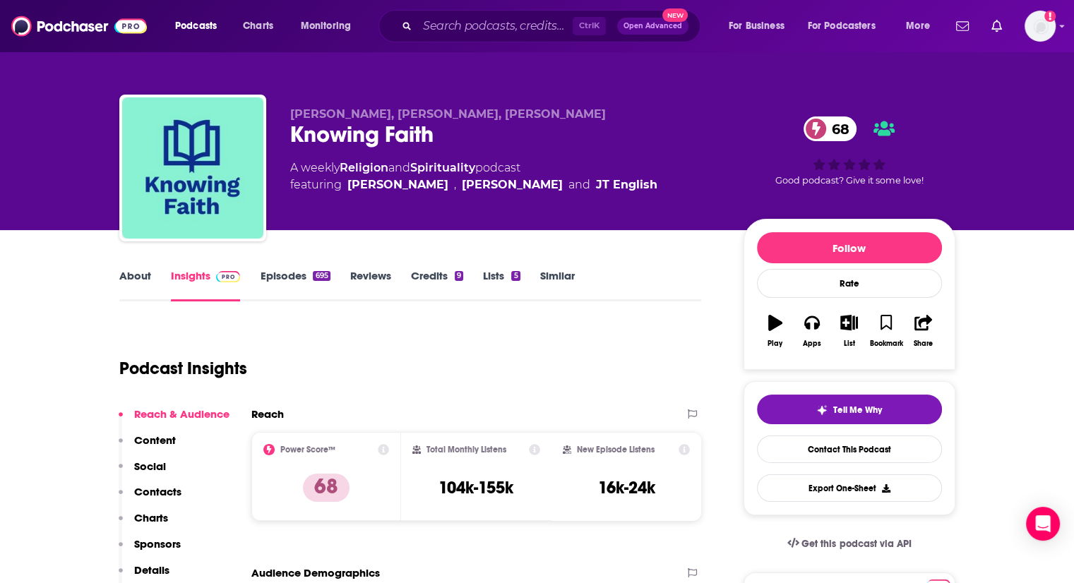
click at [289, 275] on link "Episodes 695" at bounding box center [295, 285] width 70 height 32
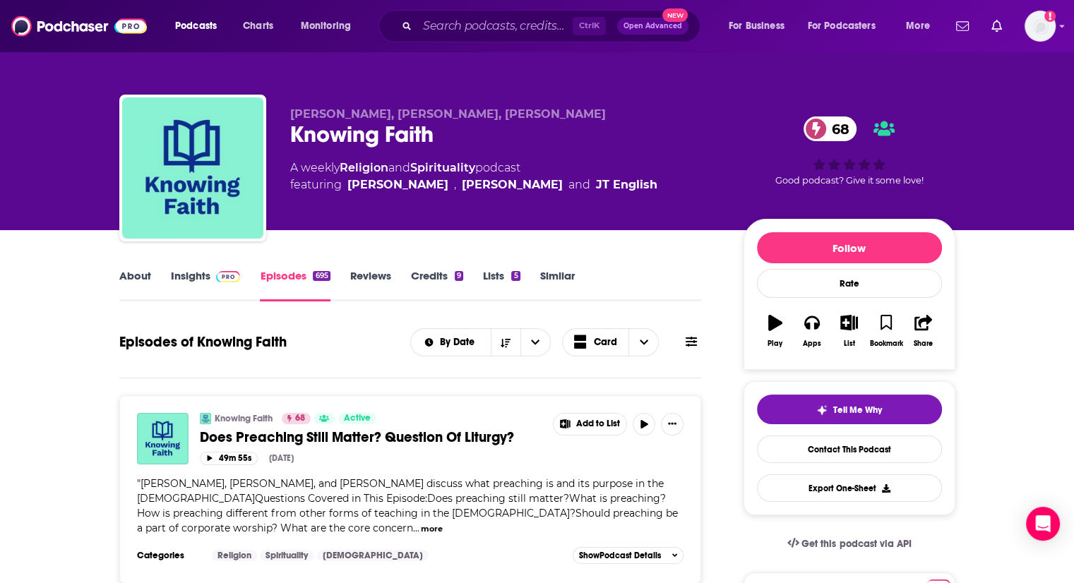
click at [147, 280] on link "About" at bounding box center [135, 285] width 32 height 32
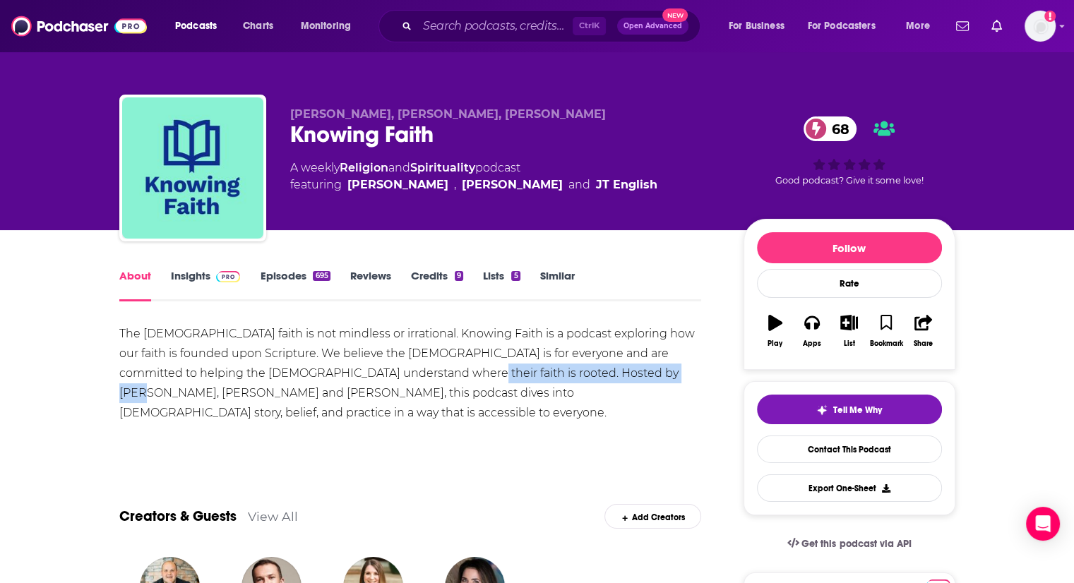
drag, startPoint x: 397, startPoint y: 374, endPoint x: 607, endPoint y: 378, distance: 210.5
click at [607, 378] on div "The Christian faith is not mindless or irrational. Knowing Faith is a podcast e…" at bounding box center [410, 373] width 583 height 99
copy div "Jen Wilkin, JT English and Kyle Worley"
click at [180, 282] on link "Insights" at bounding box center [206, 285] width 70 height 32
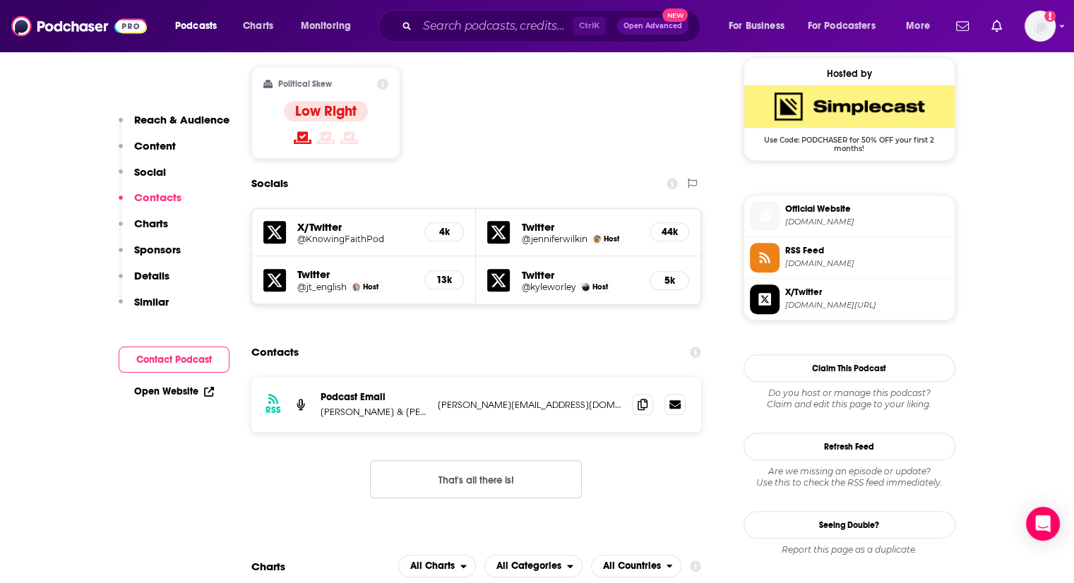
scroll to position [1142, 0]
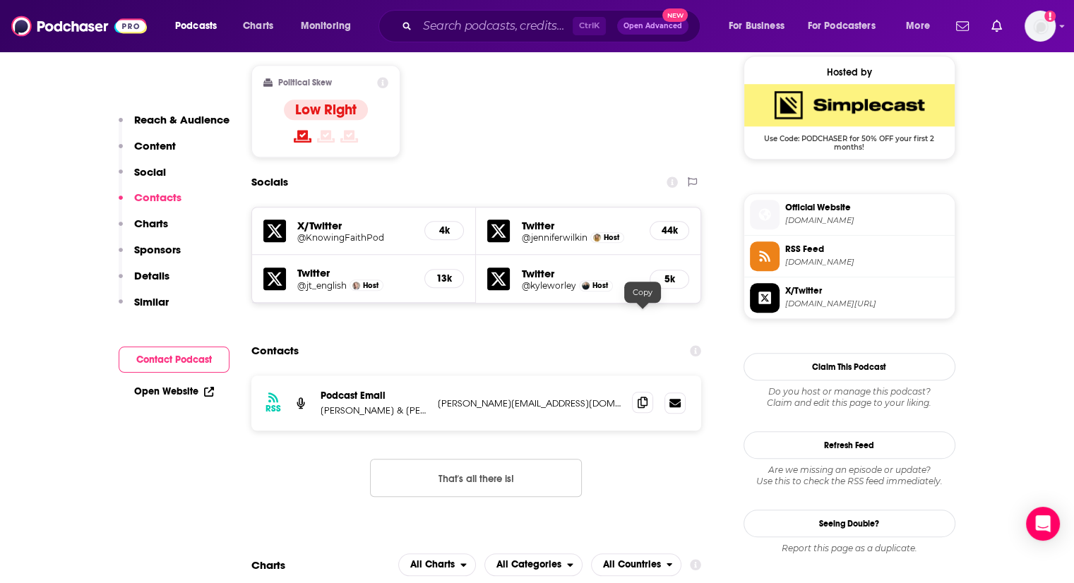
click at [645, 397] on icon at bounding box center [643, 402] width 10 height 11
click at [88, 21] on img at bounding box center [79, 26] width 136 height 27
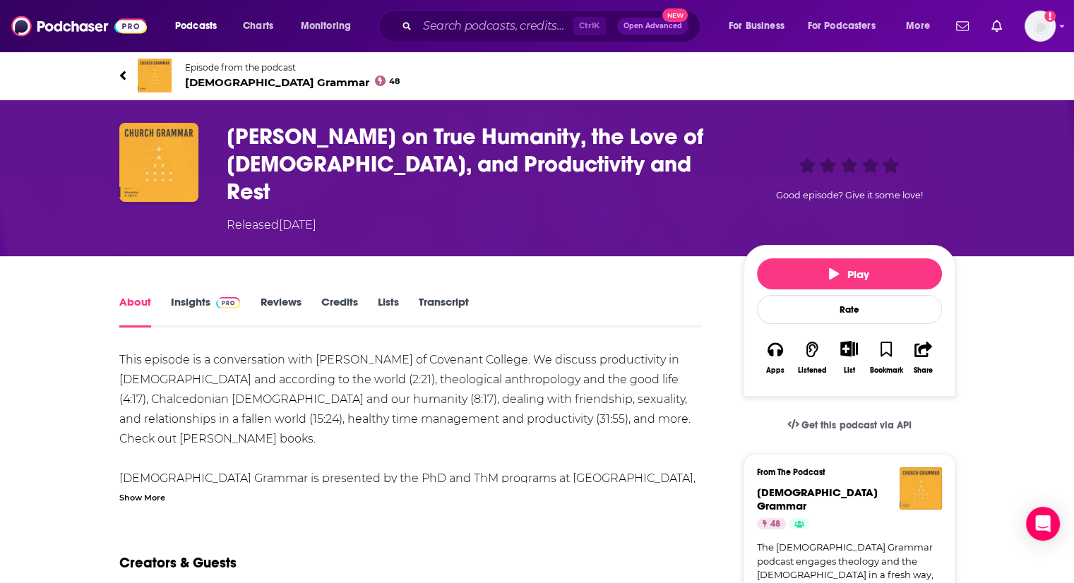
click at [133, 490] on div "Show More" at bounding box center [142, 496] width 46 height 13
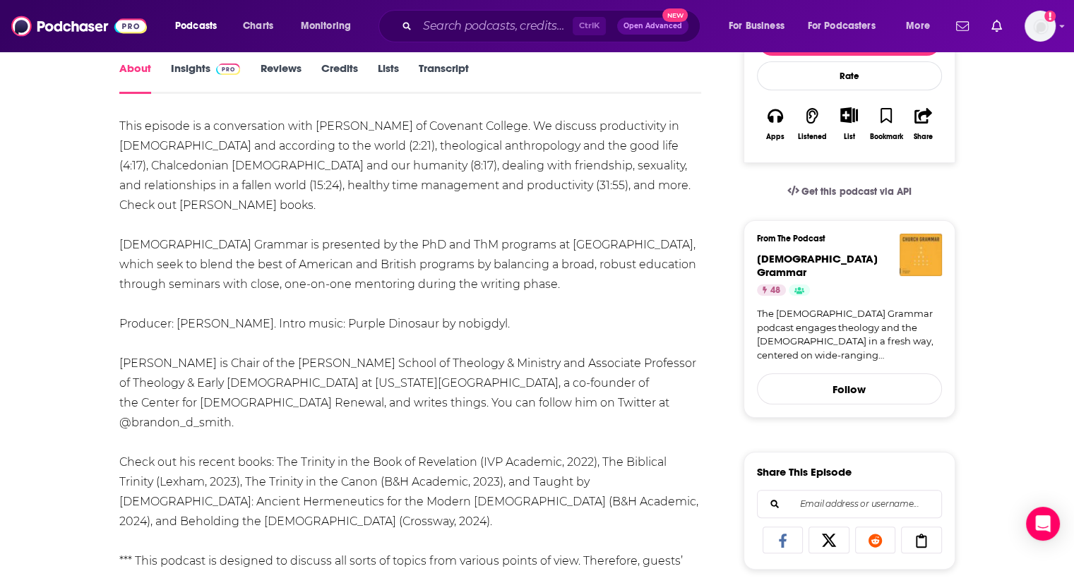
scroll to position [234, 0]
